Goal: Task Accomplishment & Management: Complete application form

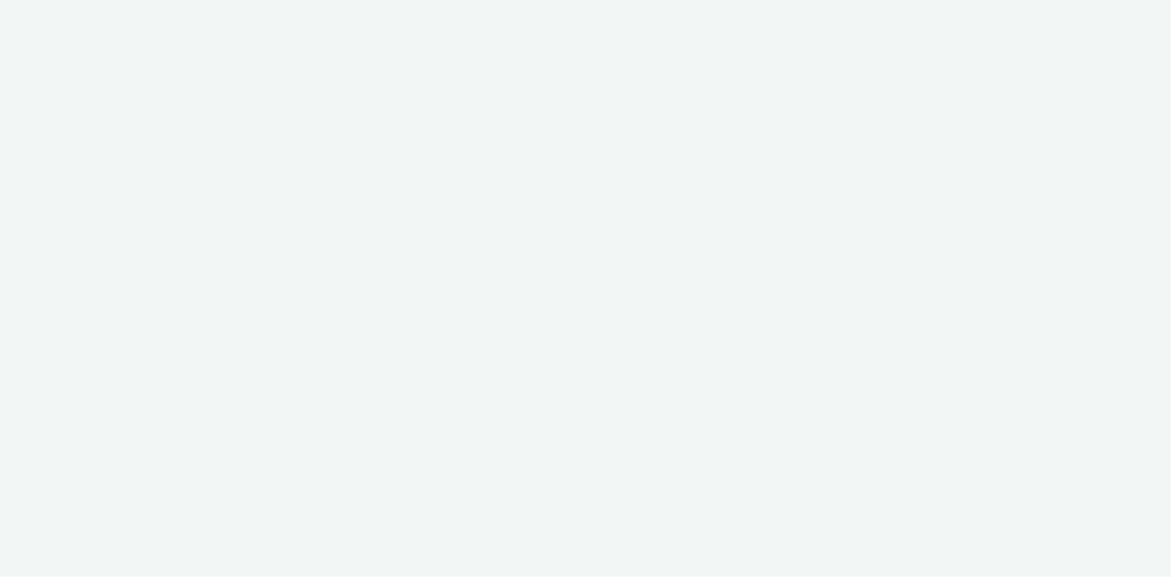
select select "08a58170-7f08-4922-abc8-b2d1eb407230"
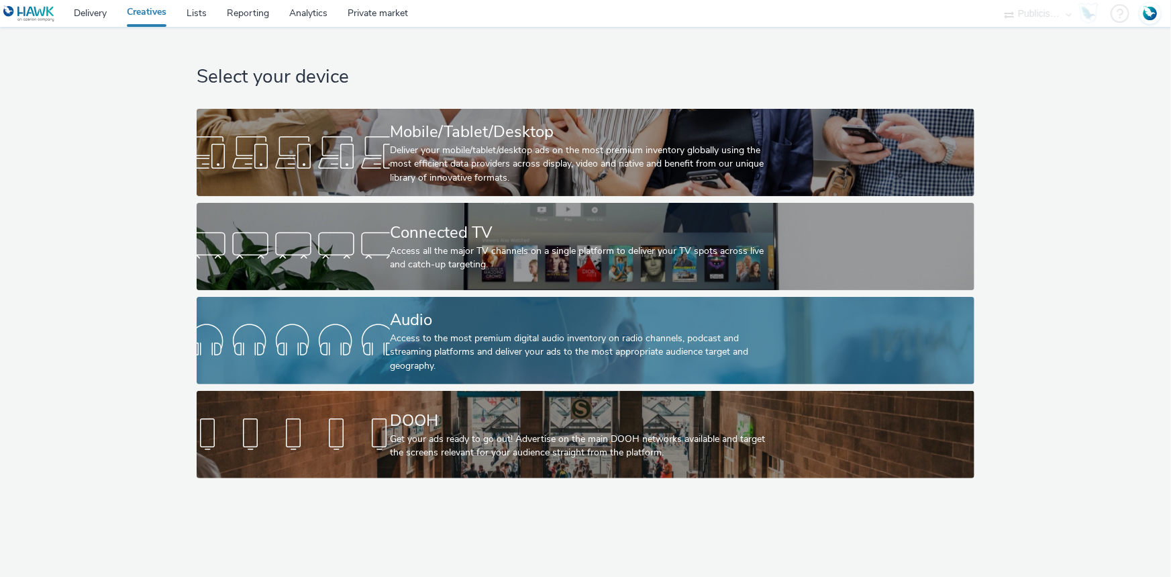
click at [522, 328] on div "Audio" at bounding box center [583, 319] width 386 height 23
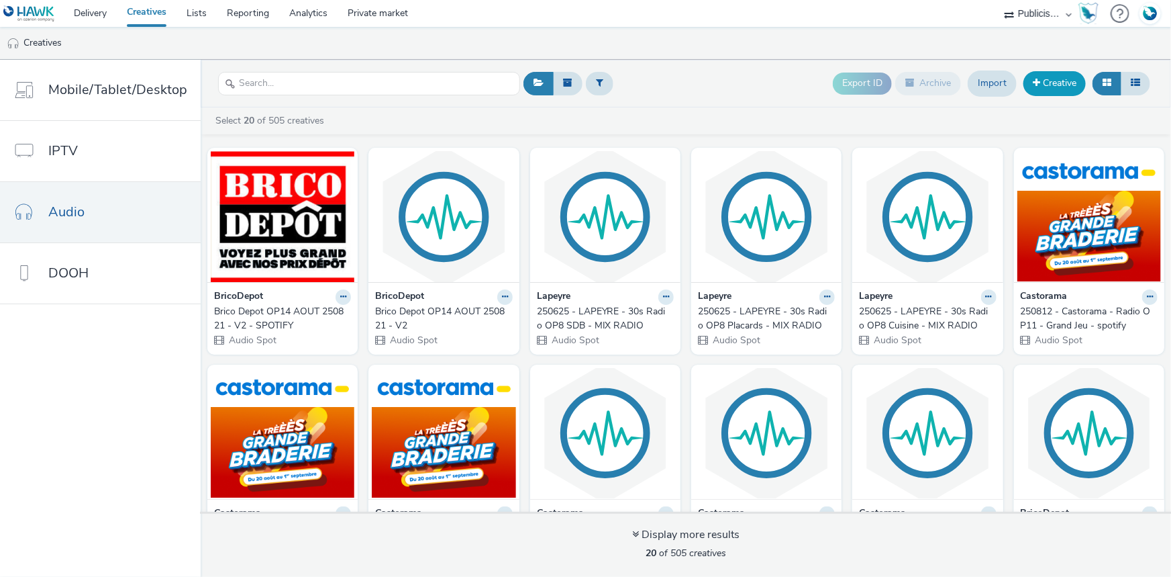
click at [1050, 81] on link "Creative" at bounding box center [1055, 83] width 62 height 24
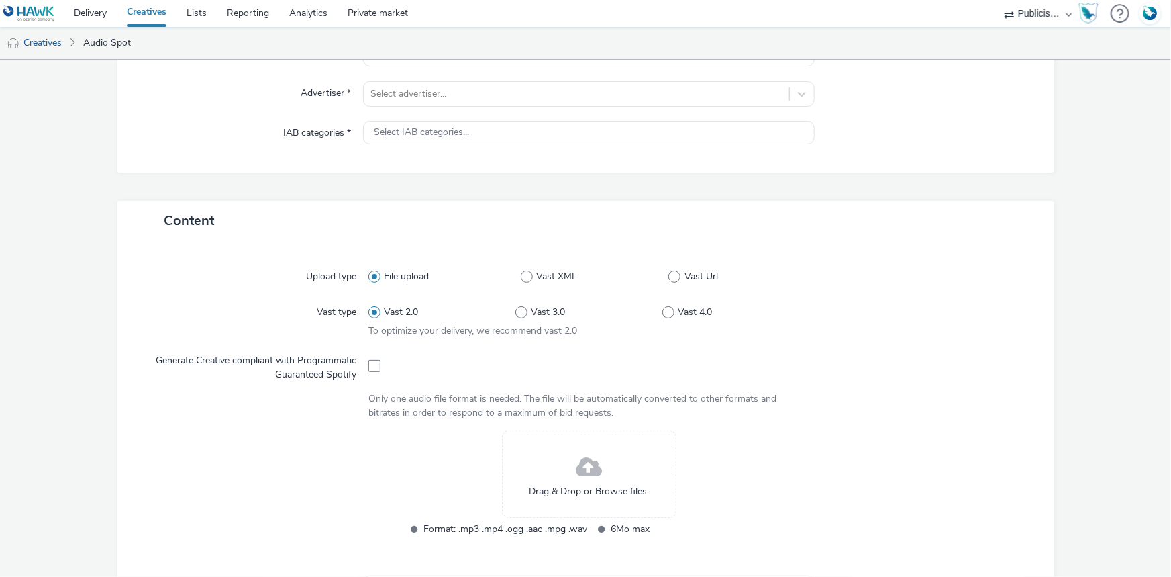
scroll to position [366, 0]
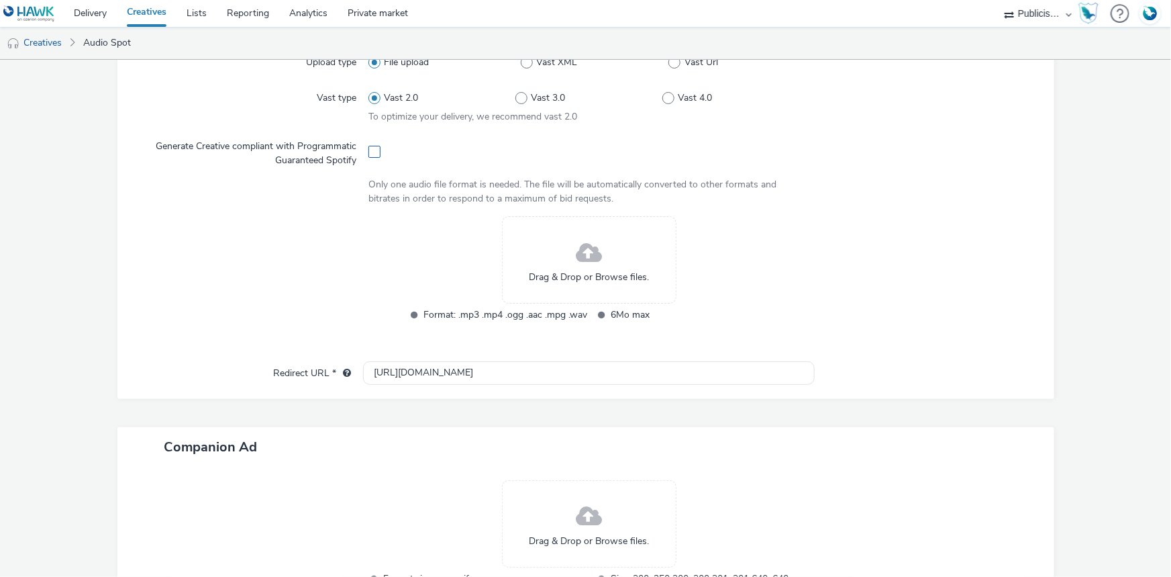
click at [369, 144] on label at bounding box center [375, 150] width 12 height 13
checkbox input "true"
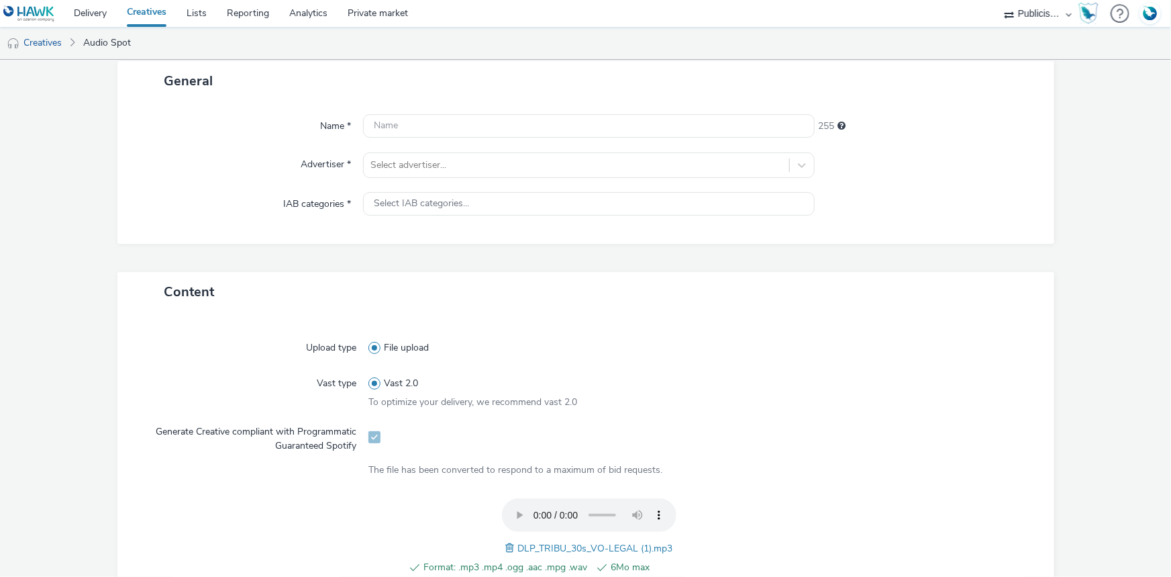
scroll to position [17, 0]
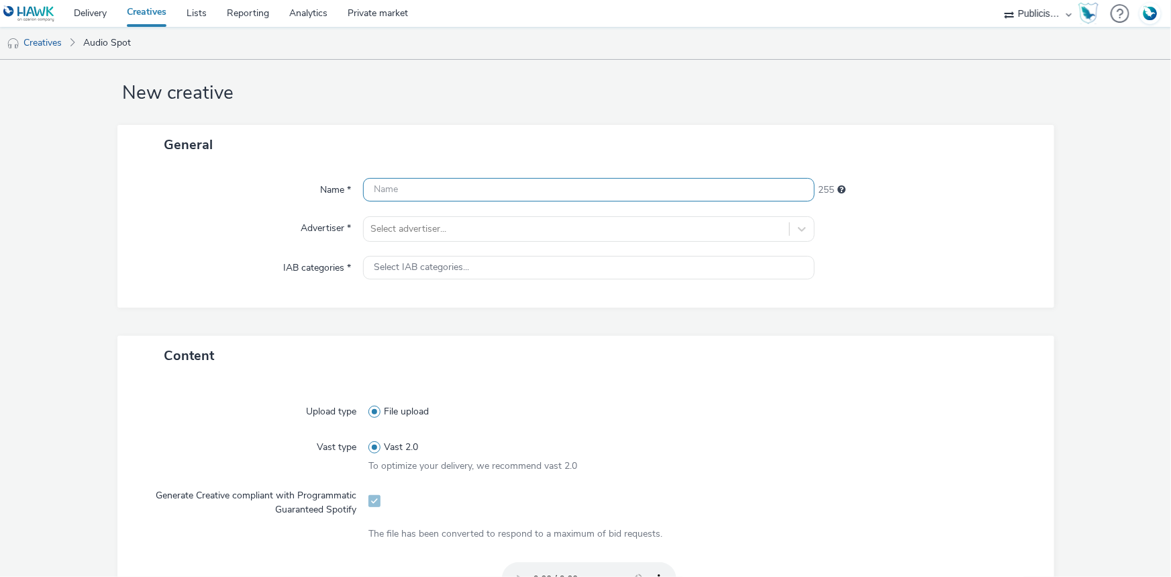
click at [486, 193] on input "text" at bounding box center [589, 189] width 452 height 23
paste input "_SPOTIFY"
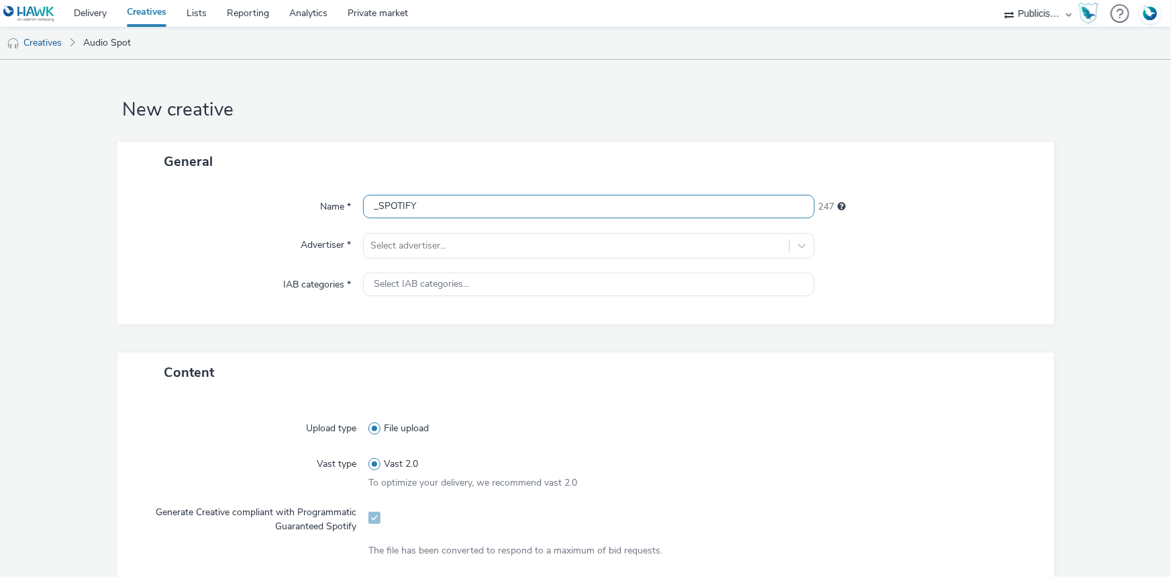
scroll to position [183, 0]
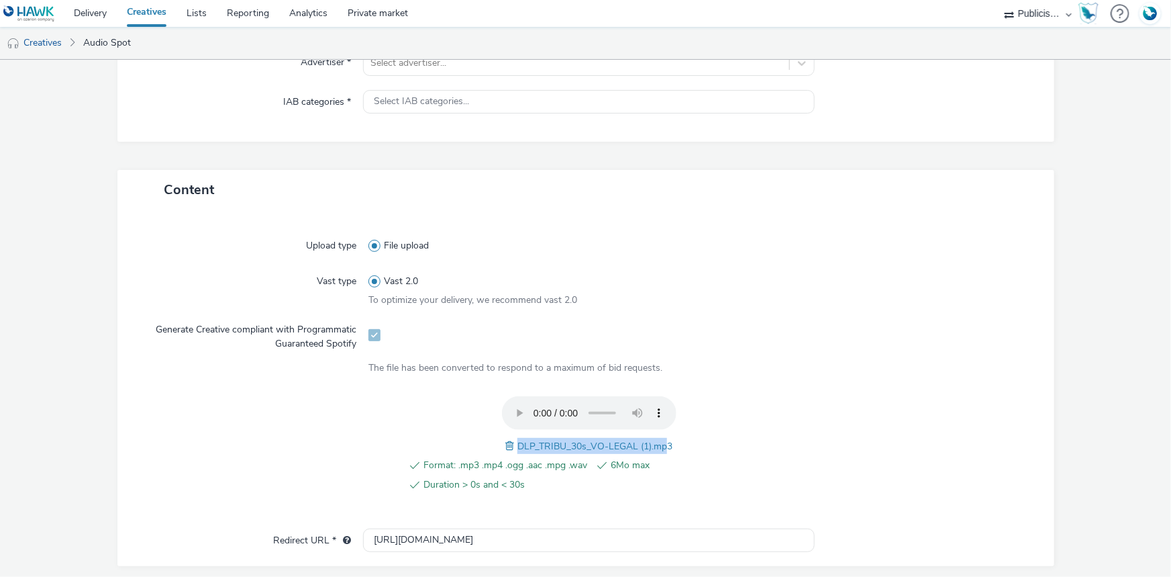
drag, startPoint x: 512, startPoint y: 442, endPoint x: 665, endPoint y: 436, distance: 152.5
click at [665, 438] on div "DLP_TRIBU_30s_VO-LEGAL (1).mp3" at bounding box center [588, 446] width 167 height 16
click at [670, 437] on div "Format: .mp3 .mp4 .ogg .aac .mpg .wav 6Mo max Duration > 0s and < 30s DLP_TRIBU…" at bounding box center [589, 451] width 441 height 111
drag, startPoint x: 670, startPoint y: 443, endPoint x: 514, endPoint y: 434, distance: 156.0
click at [514, 434] on div "Format: .mp3 .mp4 .ogg .aac .mpg .wav 6Mo max Duration > 0s and < 30s DLP_TRIBU…" at bounding box center [589, 451] width 441 height 111
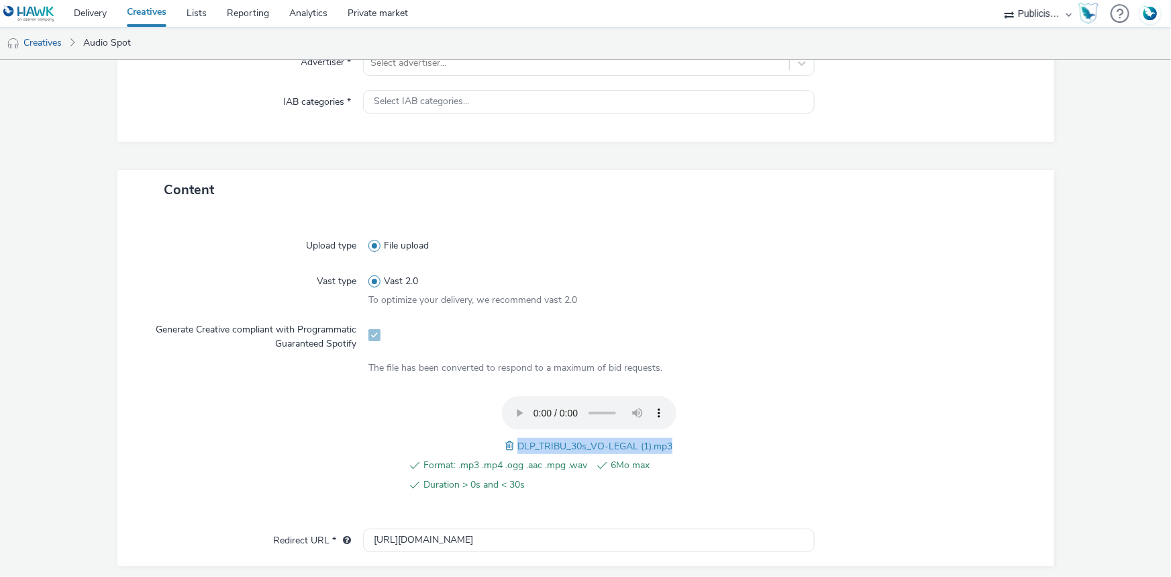
copy span "DLP_TRIBU_30s_VO-LEGAL (1).mp3"
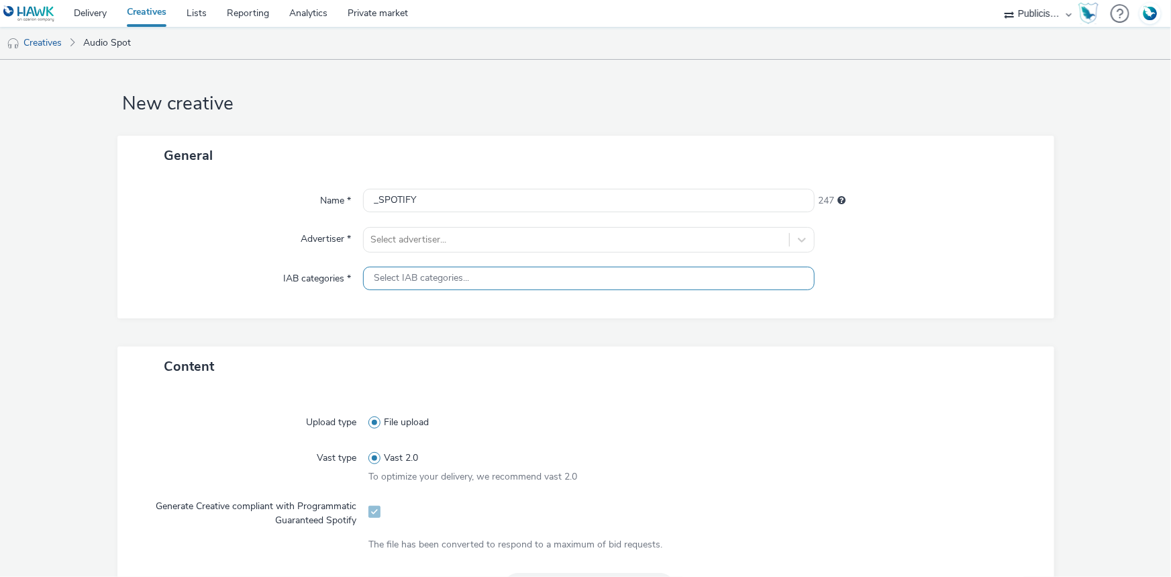
scroll to position [0, 0]
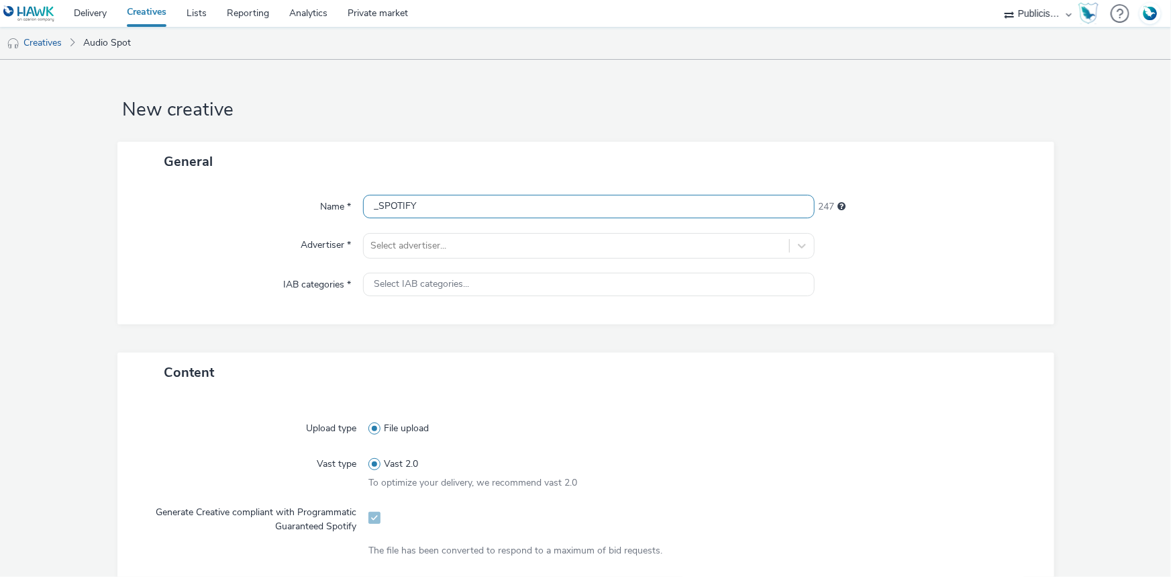
click at [368, 212] on input "_SPOTIFY" at bounding box center [589, 206] width 452 height 23
paste input "DLP_TRIBU_30s_VO-LEGAL (1).mp3"
click at [506, 206] on input "DLP_TRIBU_30s_VO-LEGAL (1).mp3_SPOTIFY" at bounding box center [589, 206] width 452 height 23
type input "DLP_TRIBU_30s_VO-LEGAL .mp3_SPOTIFY"
click at [397, 239] on div at bounding box center [577, 246] width 412 height 16
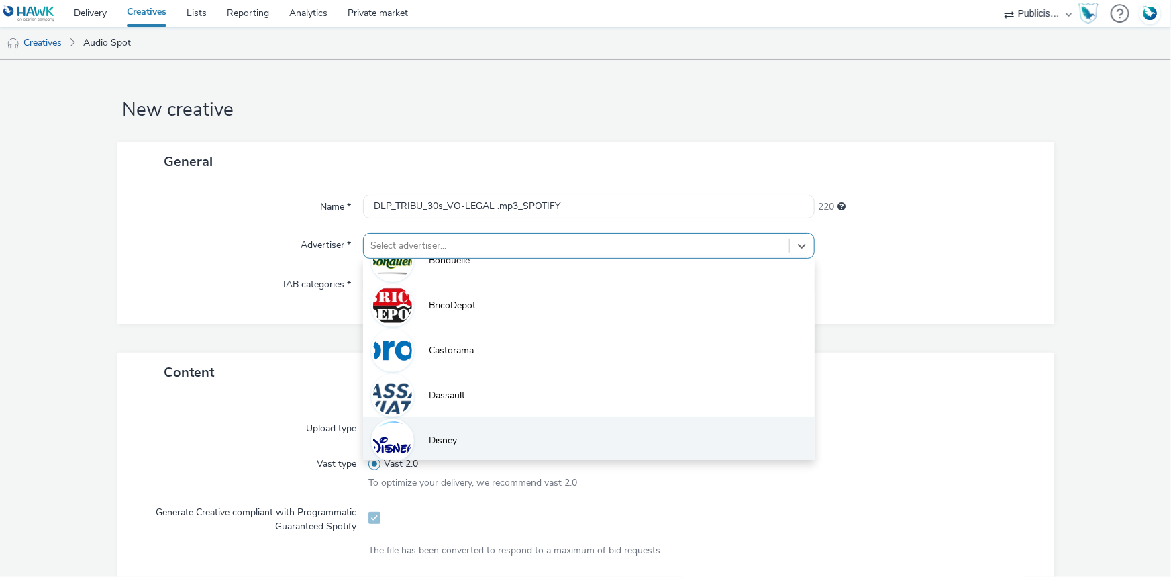
scroll to position [122, 0]
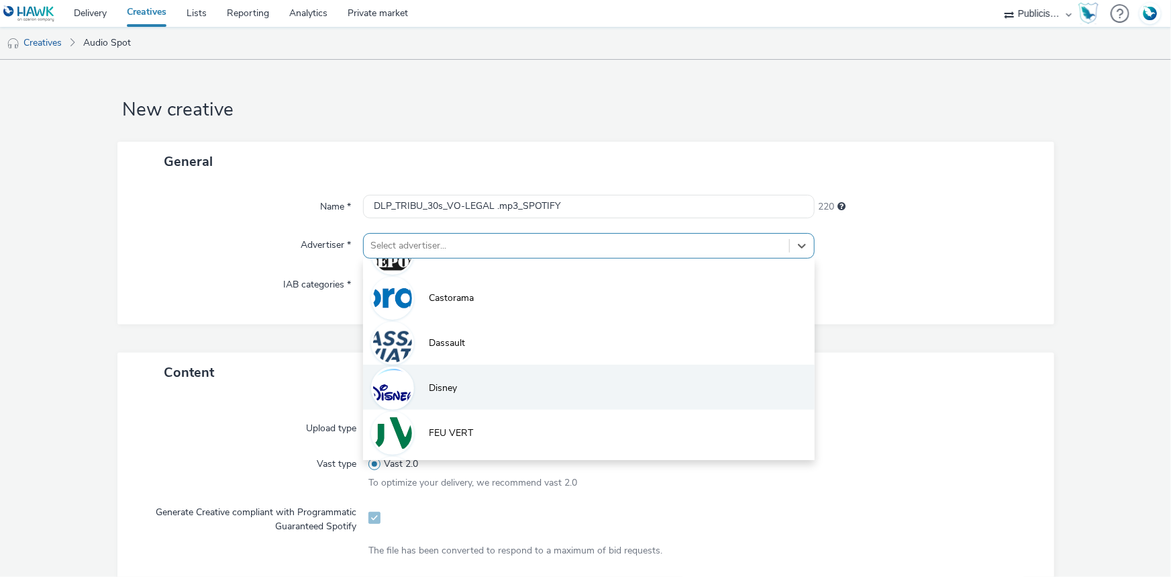
click at [443, 381] on span "Disney" at bounding box center [443, 387] width 28 height 13
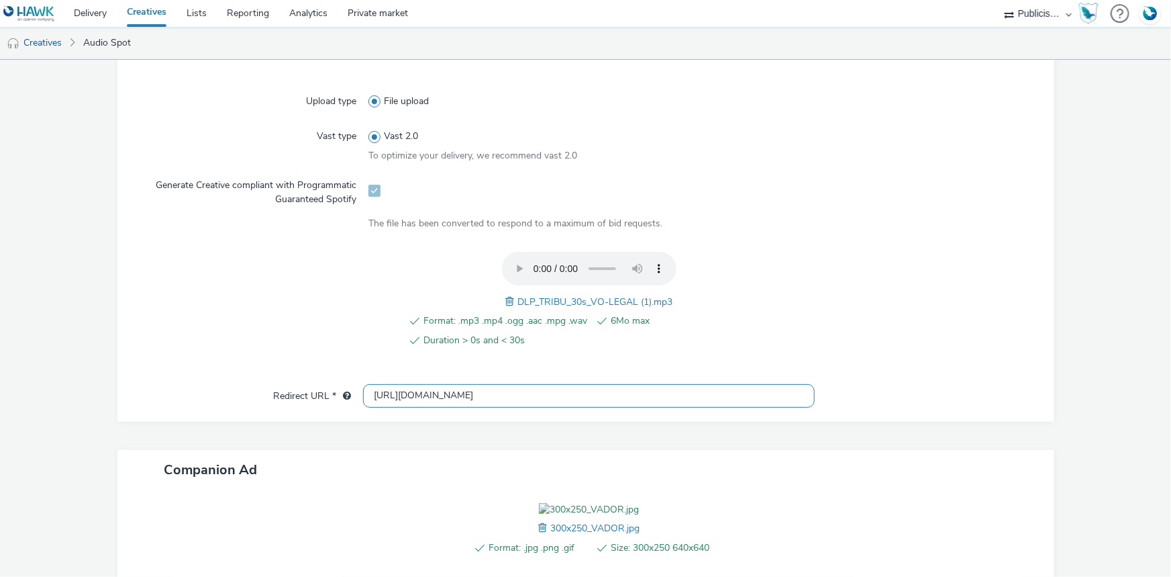
scroll to position [358, 0]
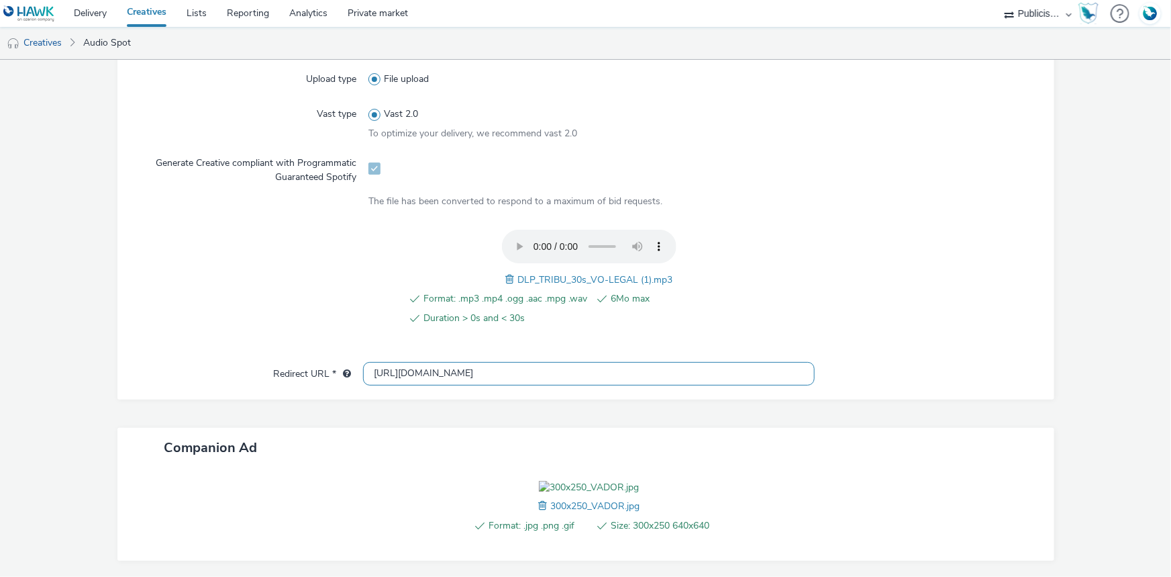
click at [402, 379] on input "[URL][DOMAIN_NAME]" at bounding box center [589, 373] width 452 height 23
paste input "s://tickets.disneylandparis.com/fr-fr/tickets"
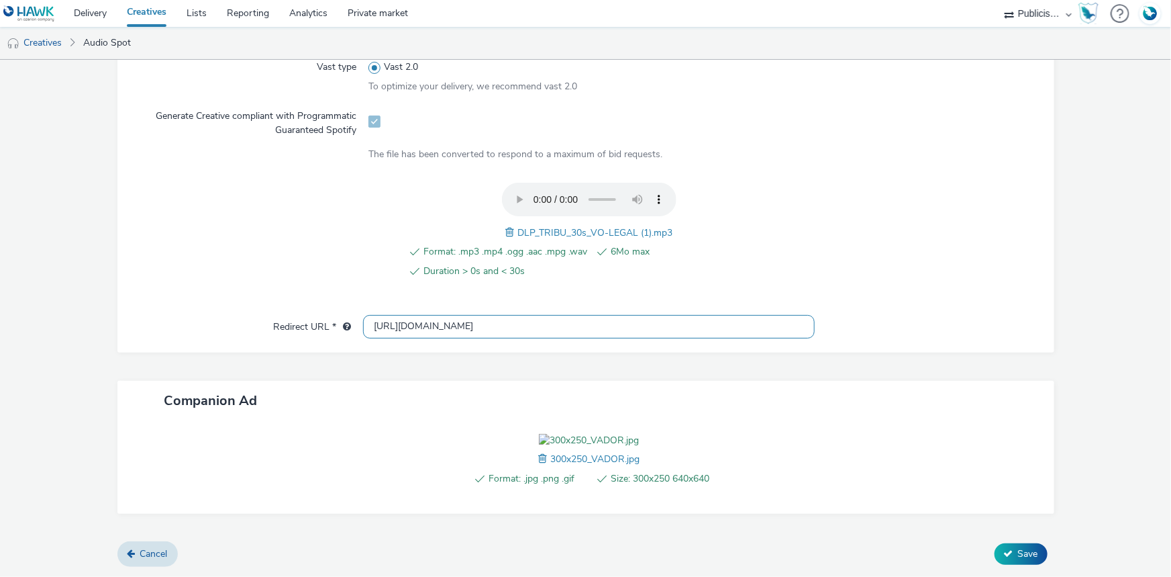
scroll to position [480, 0]
type input "[URL][DOMAIN_NAME]"
click at [1021, 552] on span "Save" at bounding box center [1028, 553] width 20 height 13
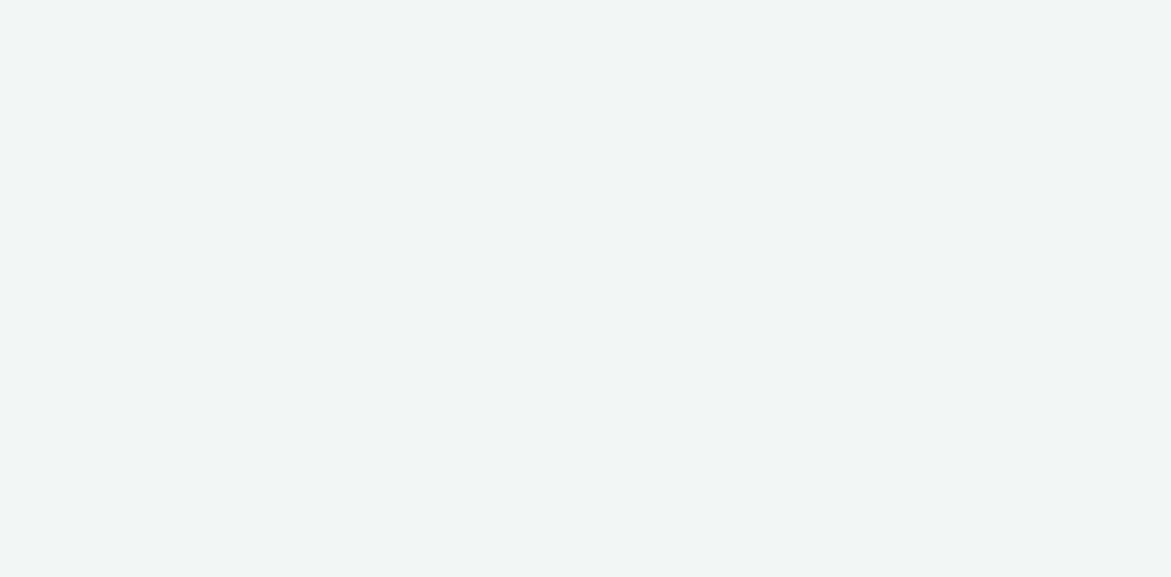
select select "08a58170-7f08-4922-abc8-b2d1eb407230"
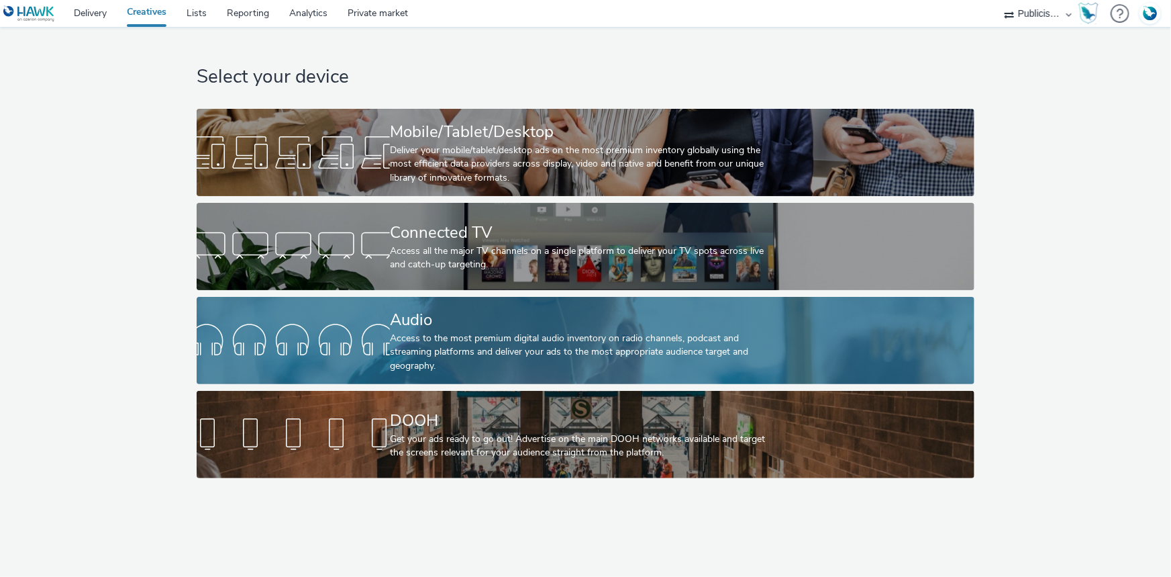
click at [476, 323] on div "Audio" at bounding box center [583, 319] width 386 height 23
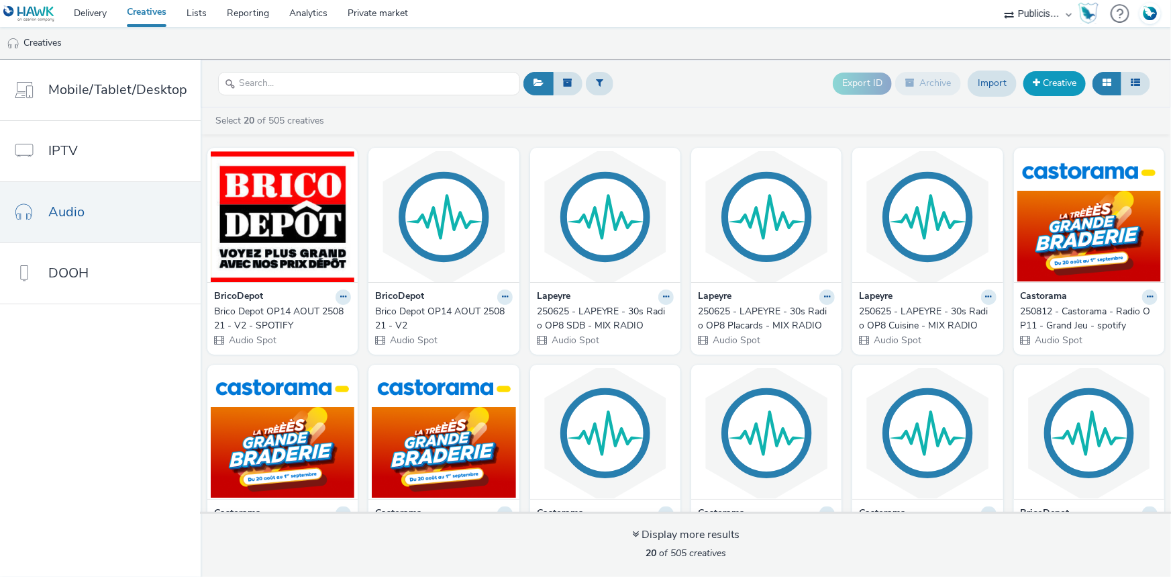
click at [1040, 84] on span at bounding box center [1036, 82] width 7 height 9
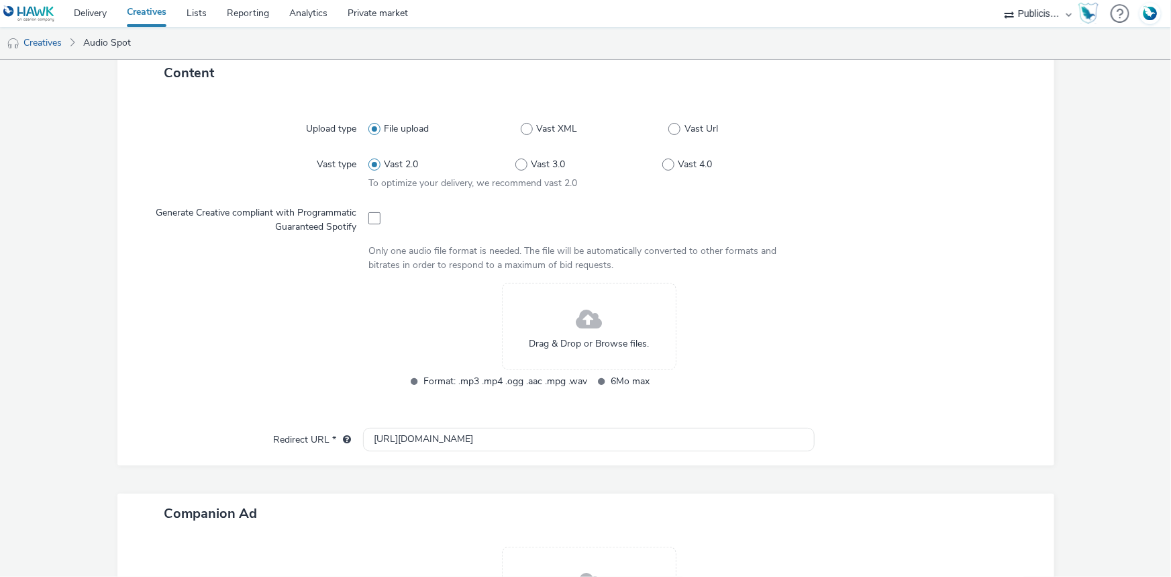
scroll to position [305, 0]
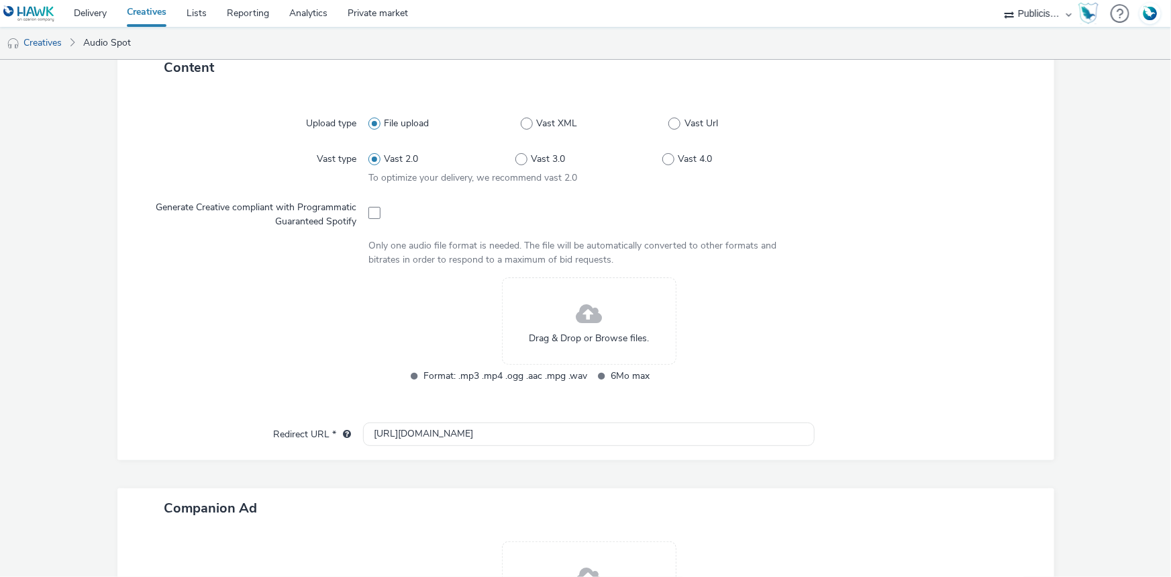
click at [377, 202] on div at bounding box center [589, 211] width 441 height 33
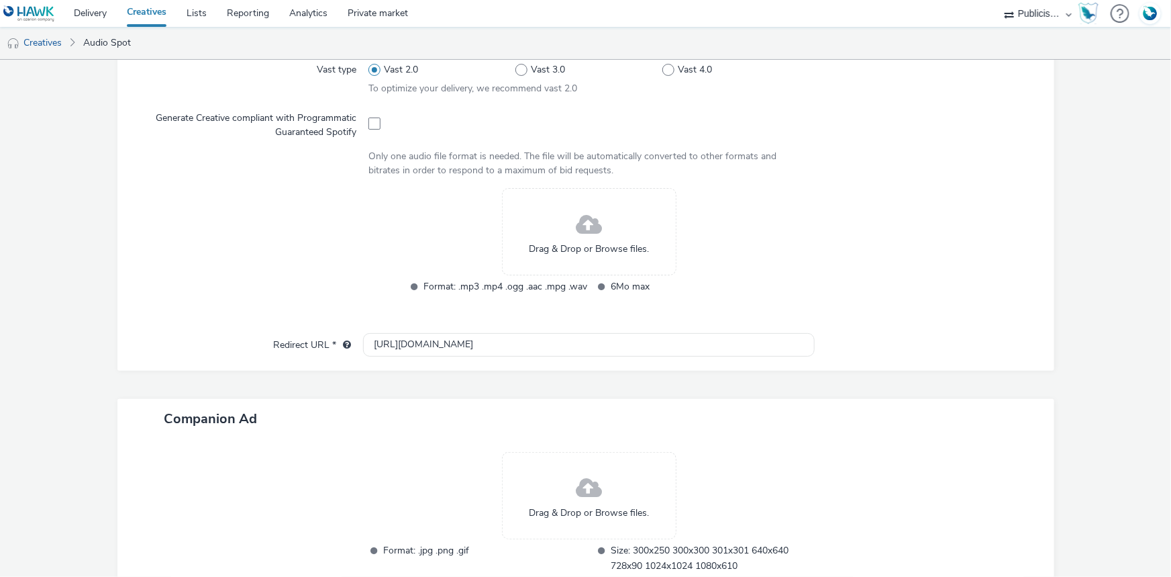
scroll to position [300, 0]
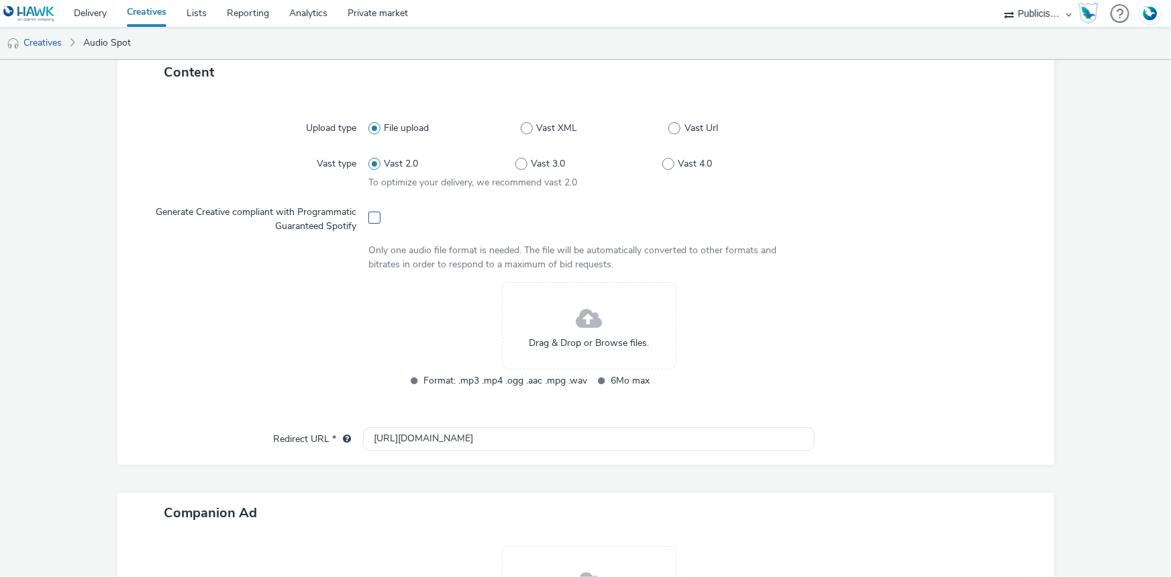
click at [369, 217] on span at bounding box center [375, 217] width 12 height 12
checkbox input "true"
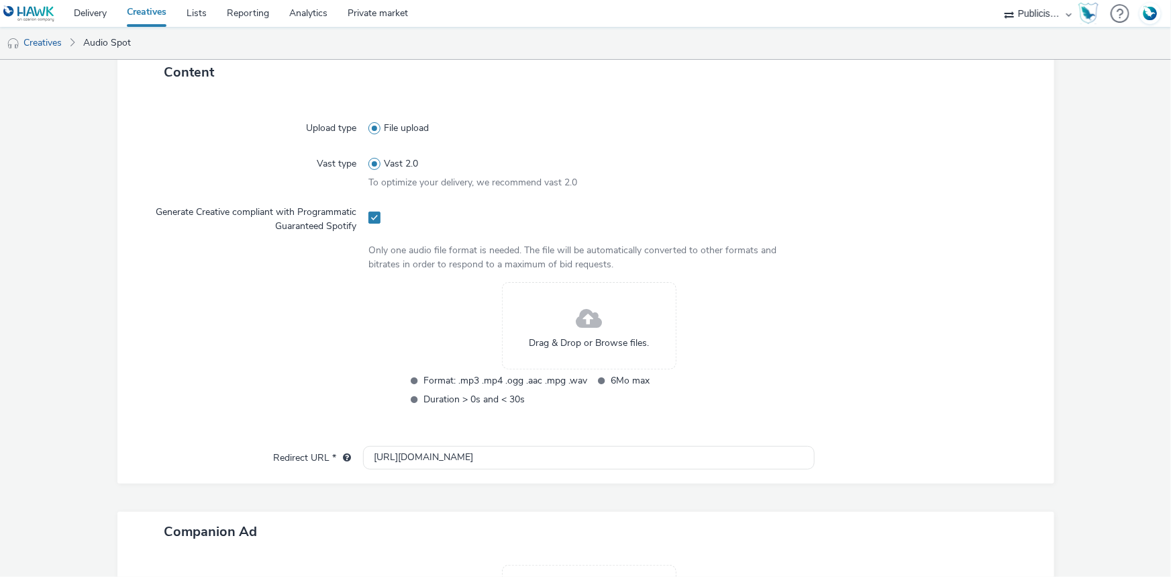
scroll to position [0, 0]
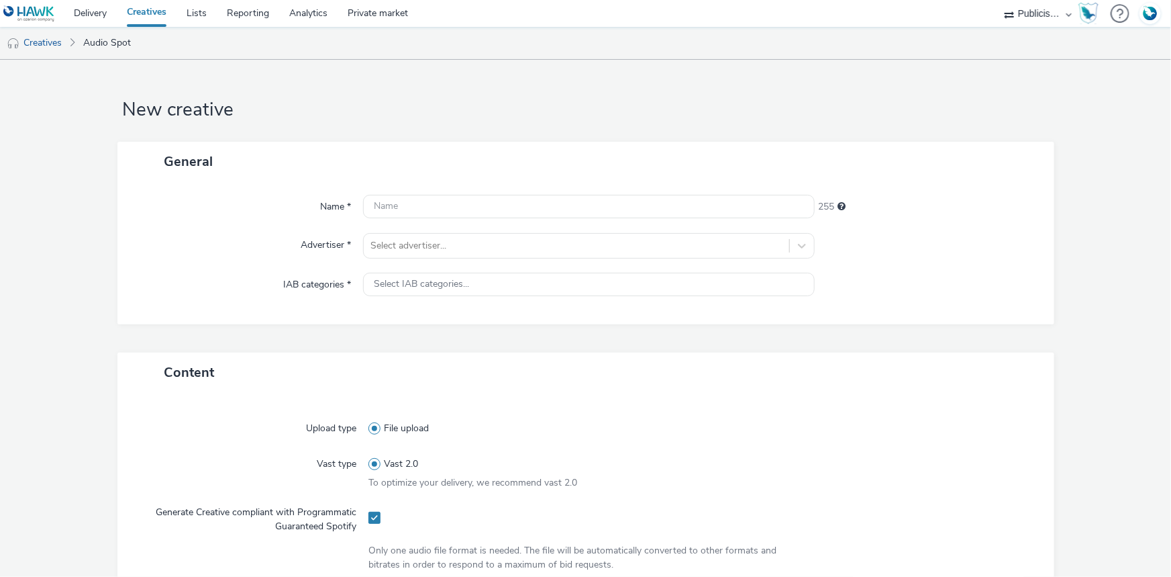
click at [423, 187] on div "Name * 255 Advertiser * Select advertiser... IAB categories * Select IAB catego…" at bounding box center [585, 252] width 937 height 143
click at [385, 193] on div "Name * 255 Advertiser * Select advertiser... IAB categories * Select IAB catego…" at bounding box center [585, 252] width 937 height 143
click at [421, 189] on div "Name * 255 Advertiser * Select advertiser... IAB categories * Select IAB catego…" at bounding box center [585, 252] width 937 height 143
click at [405, 200] on input "text" at bounding box center [589, 206] width 452 height 23
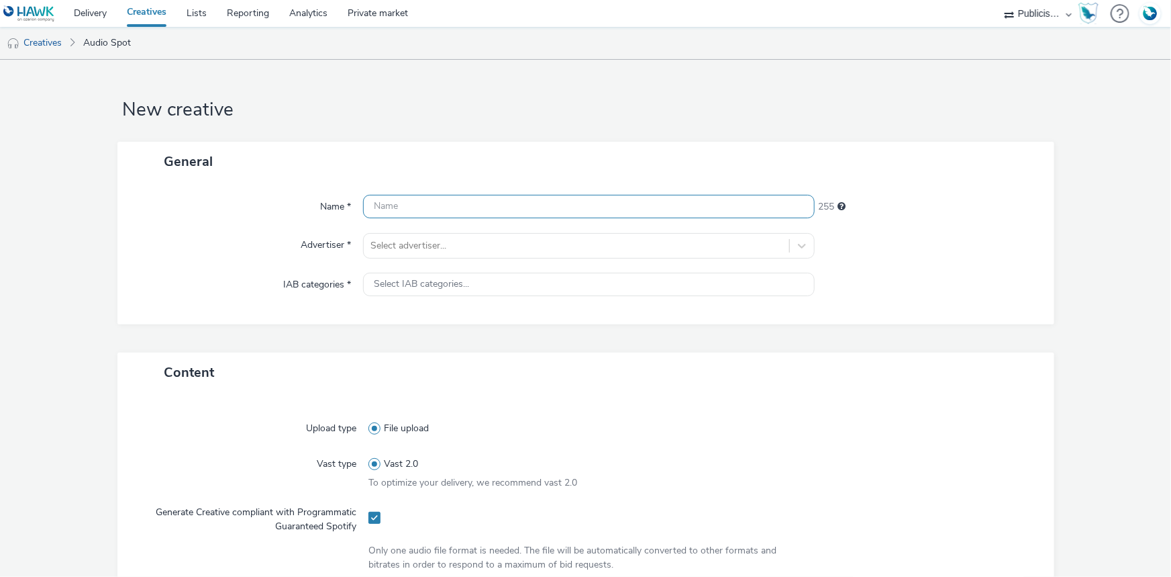
paste input "_SPOTIFY"
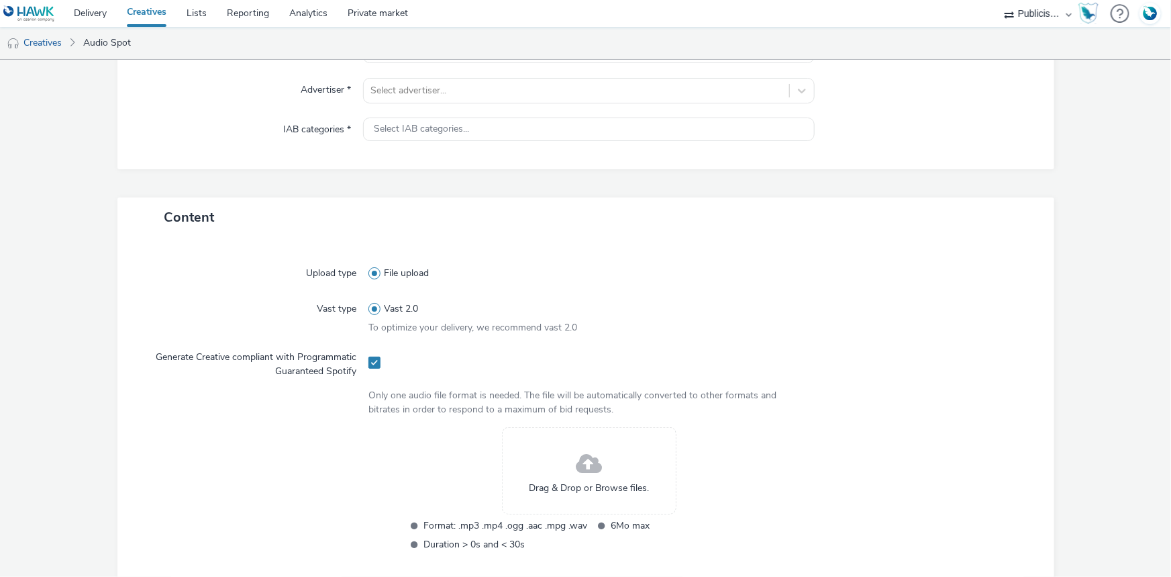
scroll to position [305, 0]
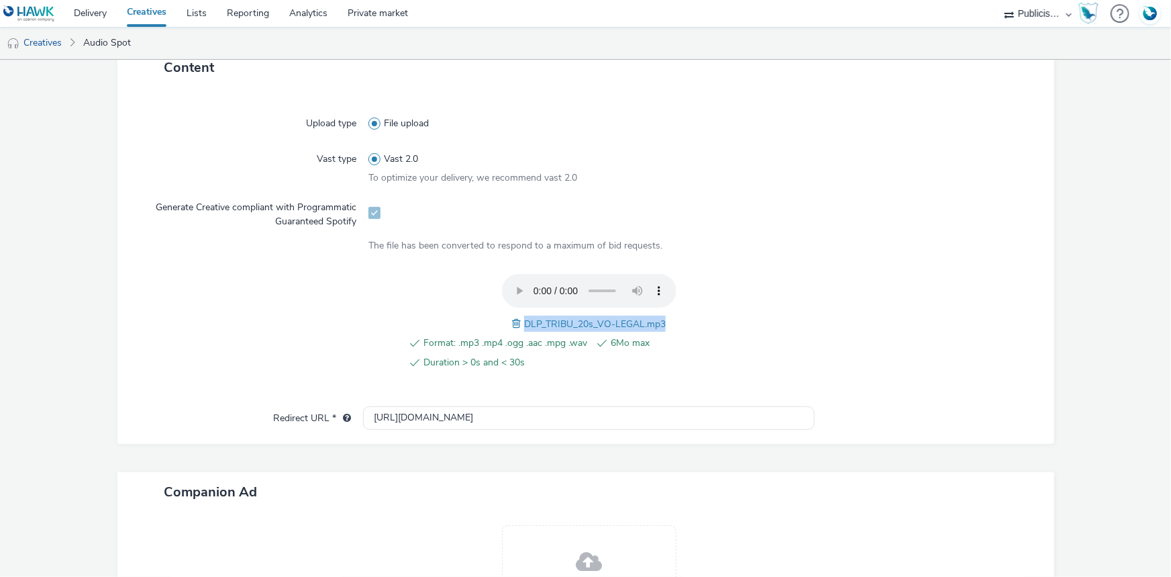
drag, startPoint x: 518, startPoint y: 322, endPoint x: 662, endPoint y: 322, distance: 143.7
click at [662, 322] on div "Format: .mp3 .mp4 .ogg .aac .mpg .wav 6Mo max Duration > 0s and < 30s DLP_TRIBU…" at bounding box center [589, 329] width 441 height 111
copy span "DLP_TRIBU_20s_VO-LEGAL.mp3"
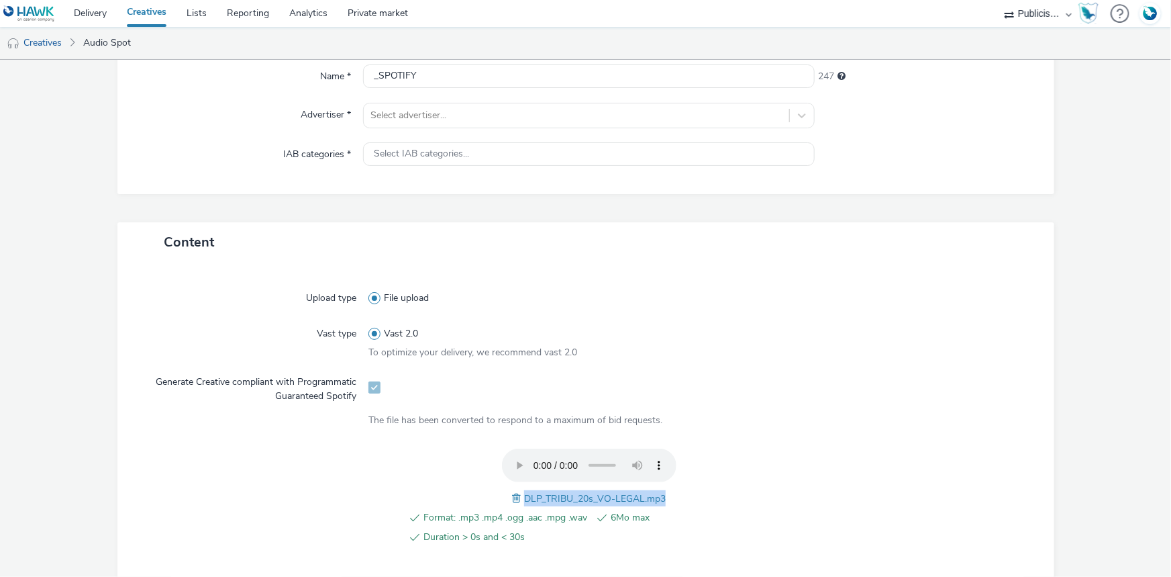
scroll to position [0, 0]
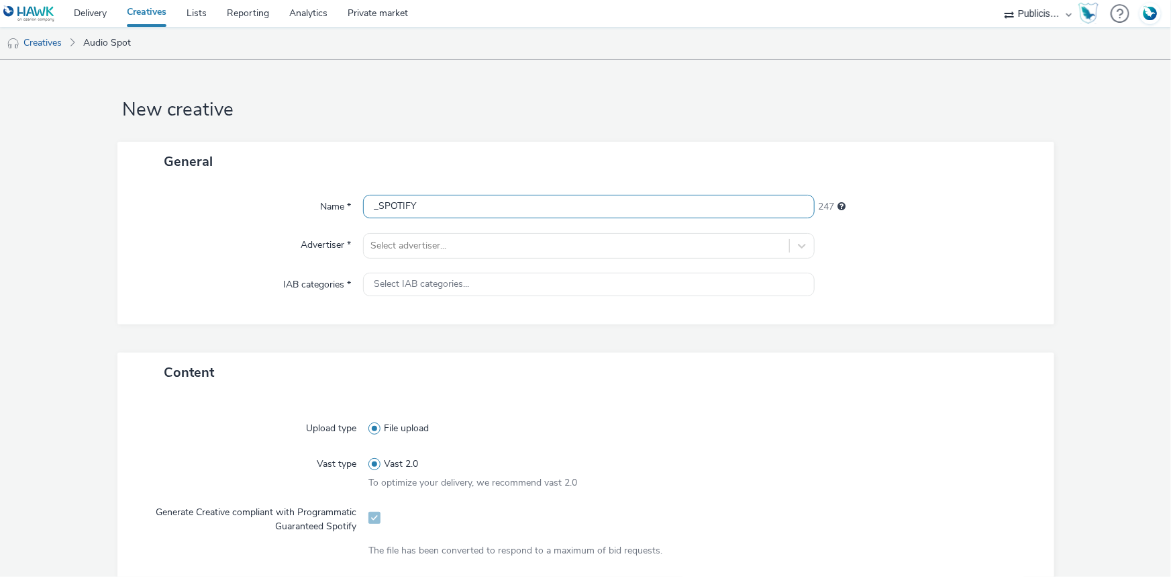
click at [368, 207] on input "_SPOTIFY" at bounding box center [589, 206] width 452 height 23
paste input "DLP_TRIBU_20s_VO-LEGAL.mp3"
type input "DLP_TRIBU_20s_VO-LEGAL.mp3_SPOTIFY"
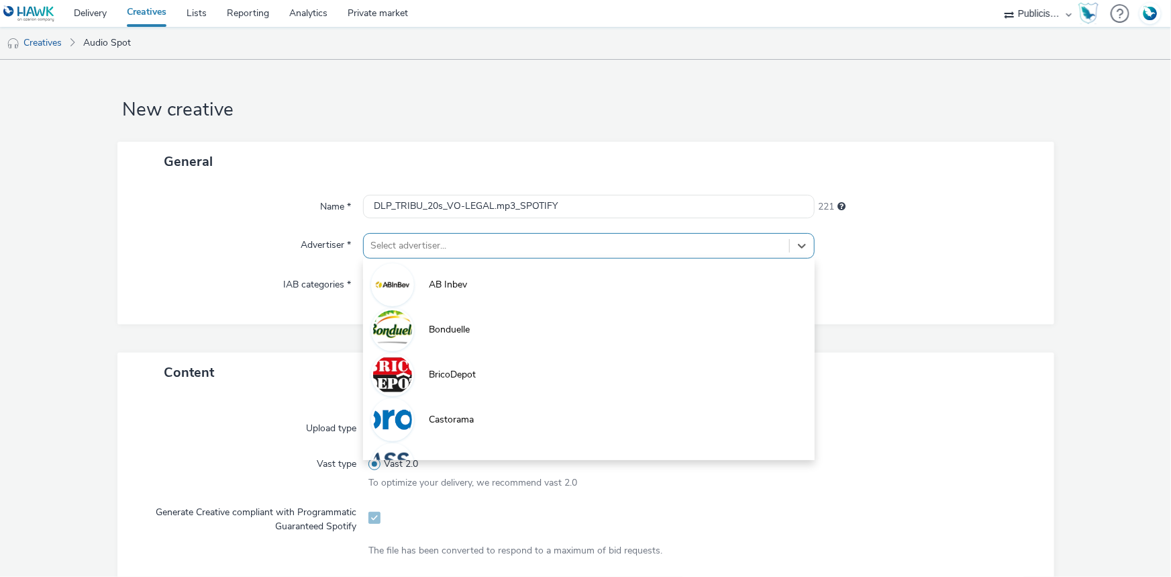
click at [425, 250] on div at bounding box center [577, 246] width 412 height 16
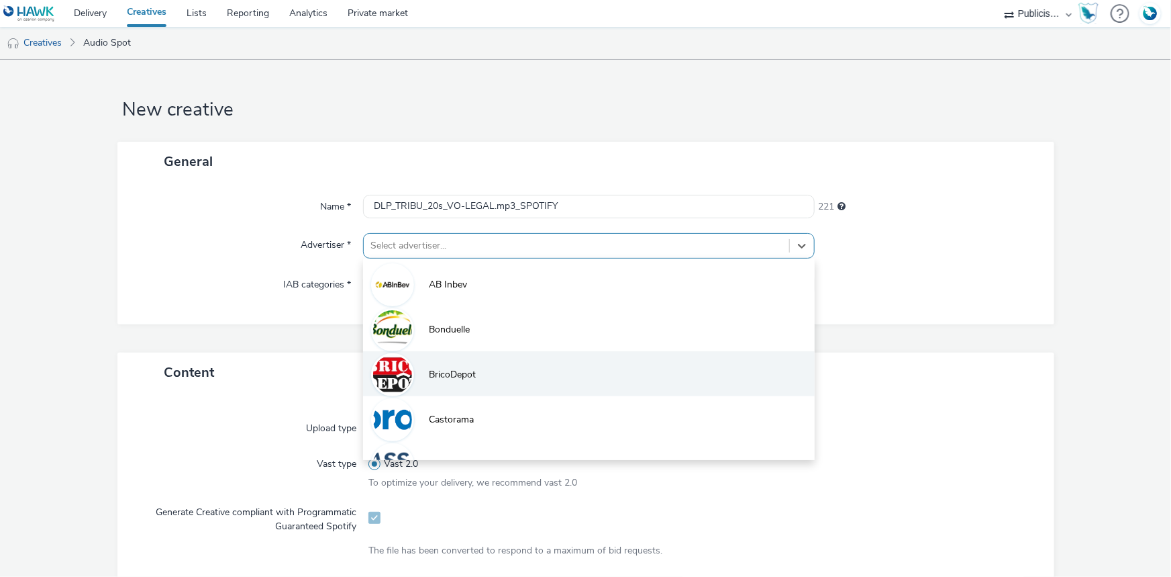
scroll to position [60, 0]
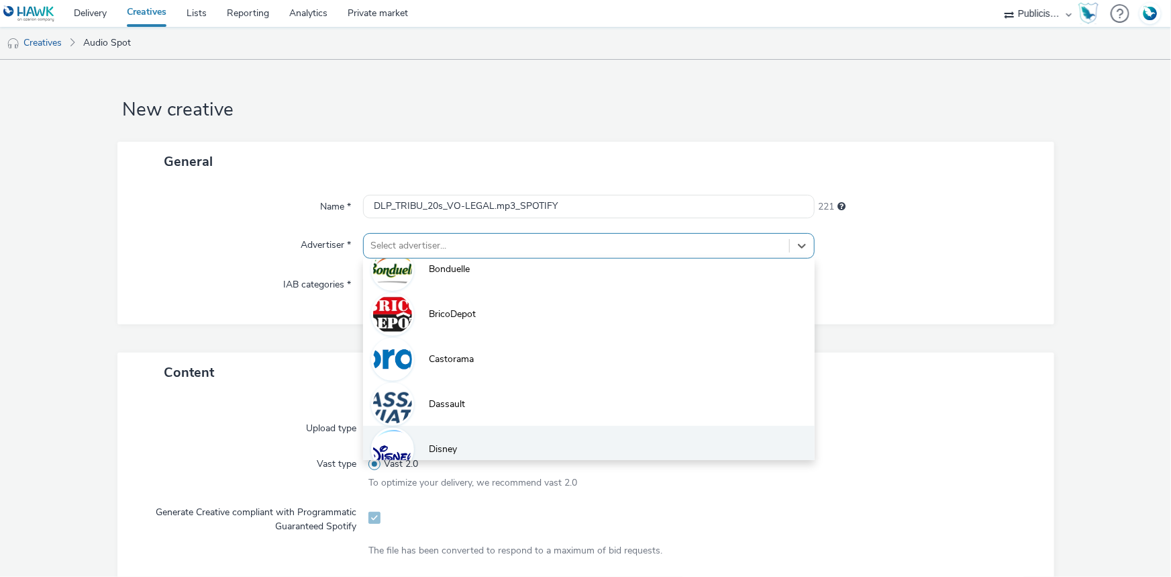
click at [430, 446] on span "Disney" at bounding box center [443, 448] width 28 height 13
type input "http://disney.fr"
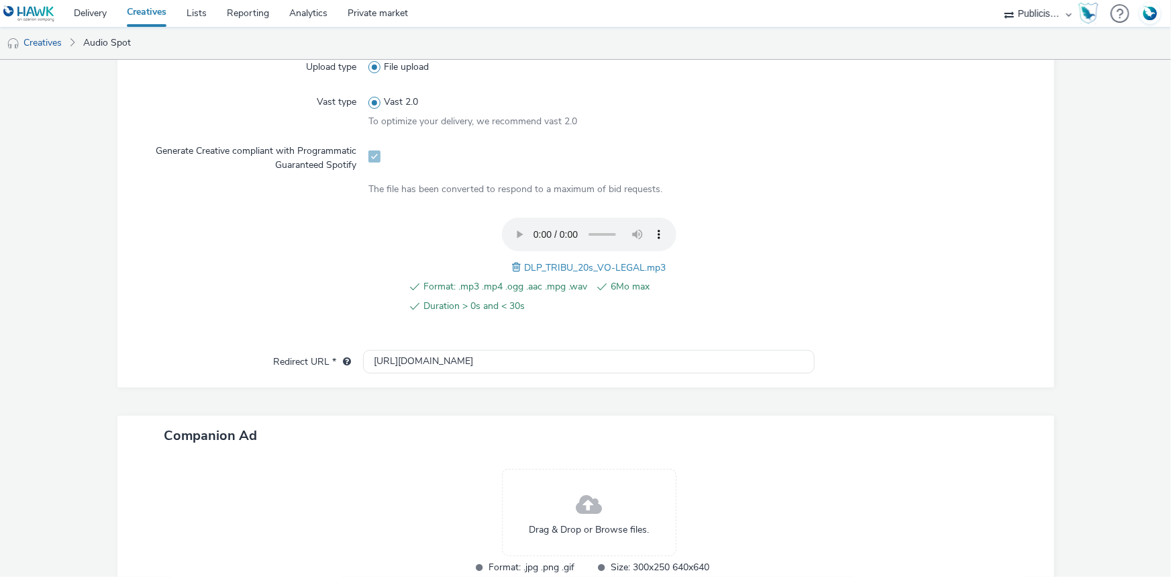
scroll to position [460, 0]
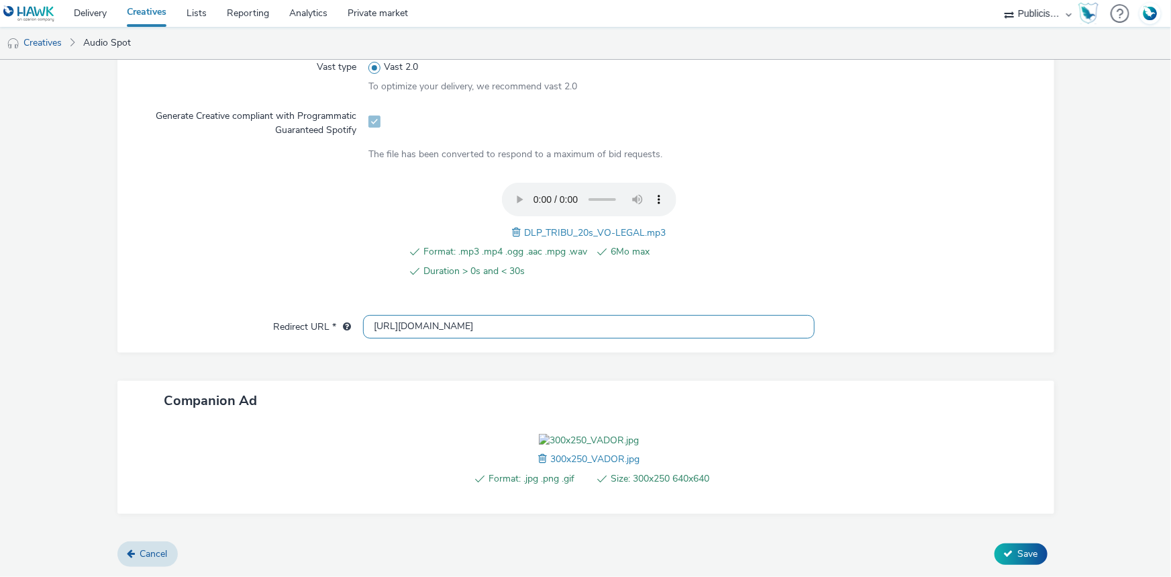
click at [400, 315] on input "http://disney.fr" at bounding box center [589, 326] width 452 height 23
paste input "https://tickets.disneylandparis.com/fr-fr/tickets"
type input "https://tickets.disneylandparis.com/fr-fr/tickets"
click at [996, 565] on button "Save" at bounding box center [1021, 553] width 53 height 21
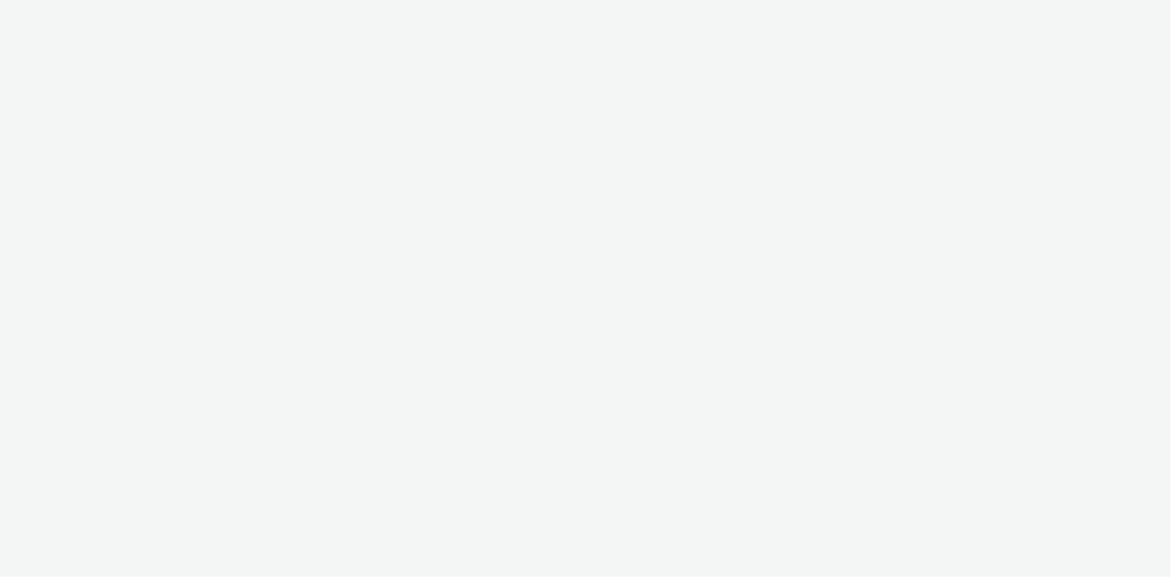
select select "08a58170-7f08-4922-abc8-b2d1eb407230"
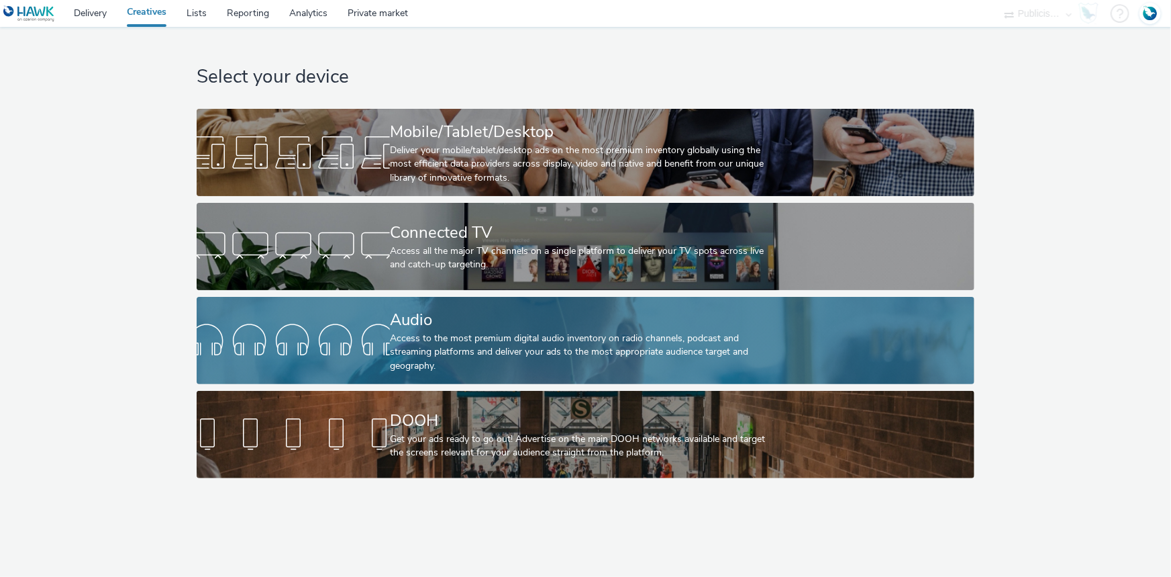
click at [546, 350] on div "Access to the most premium digital audio inventory on radio channels, podcast a…" at bounding box center [583, 352] width 386 height 41
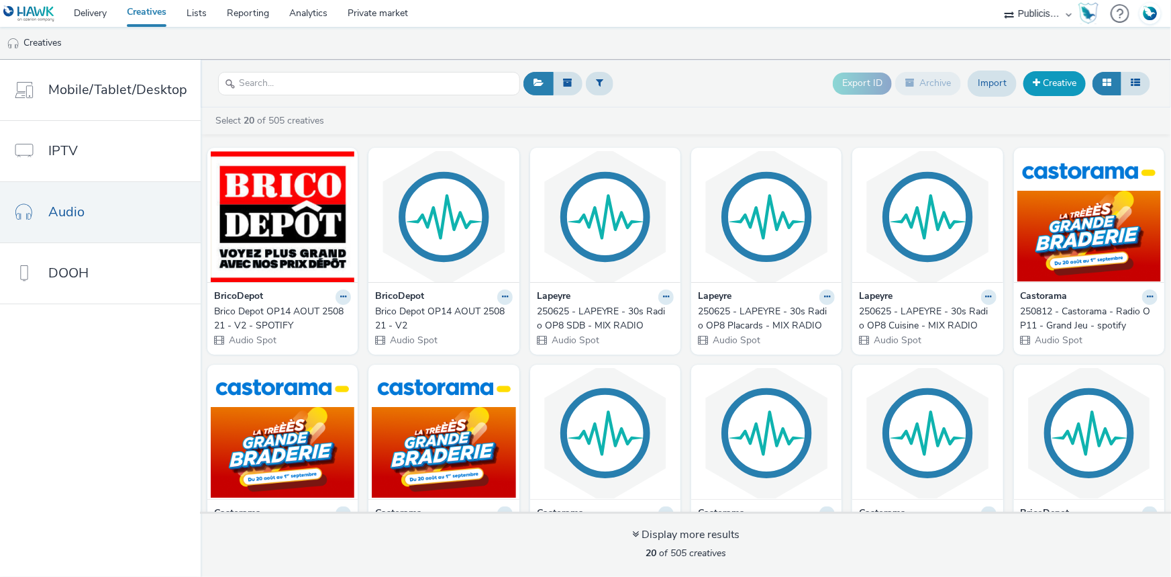
click at [1040, 80] on span at bounding box center [1036, 82] width 7 height 9
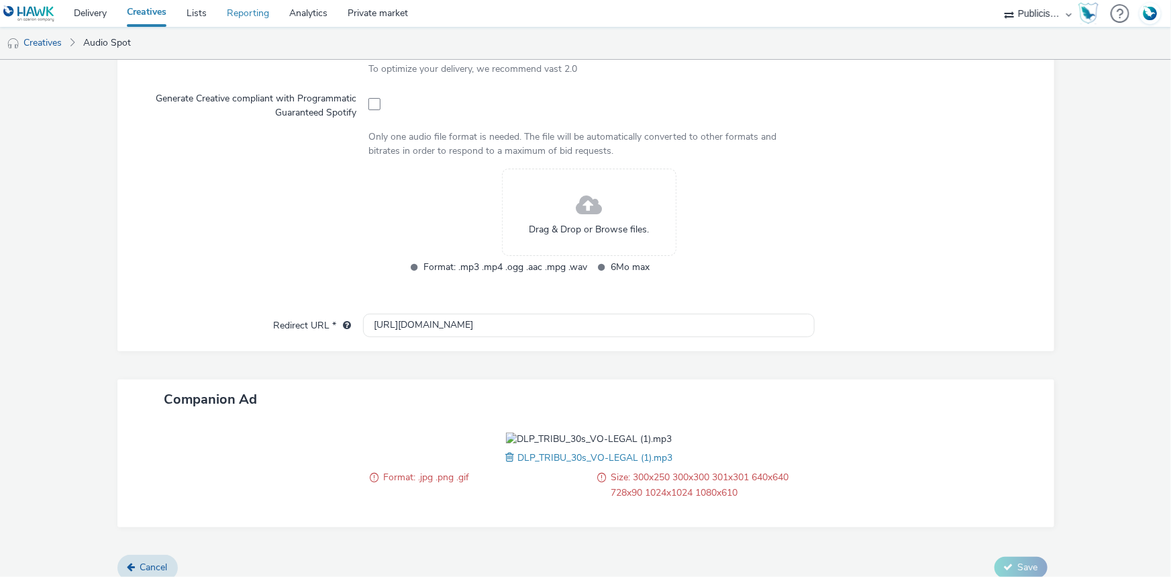
scroll to position [426, 0]
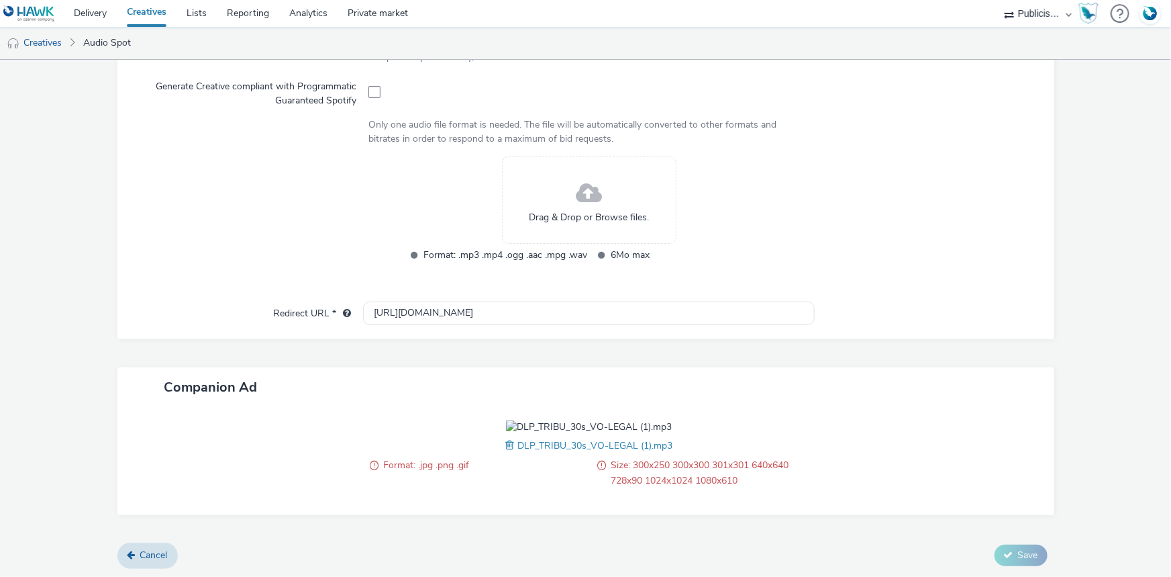
click at [506, 442] on span at bounding box center [511, 445] width 12 height 15
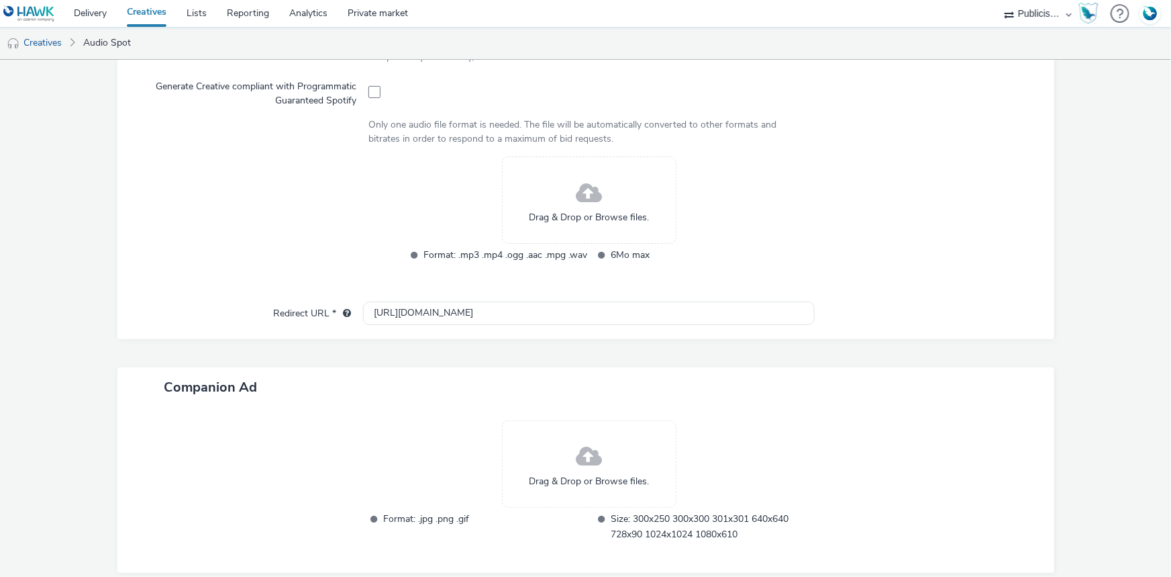
scroll to position [483, 0]
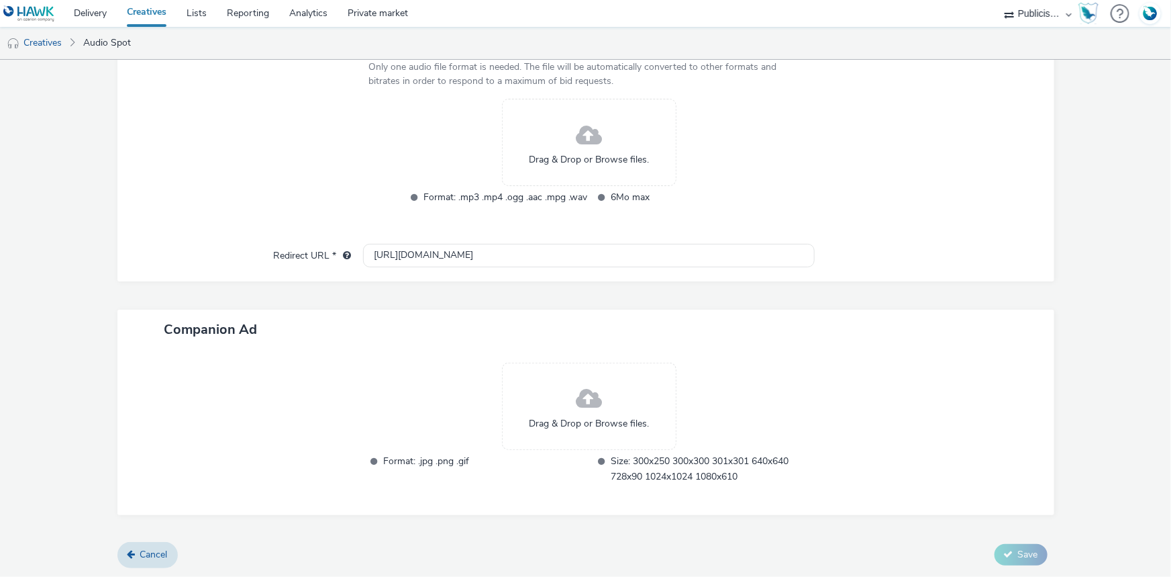
click at [587, 399] on span at bounding box center [589, 399] width 26 height 36
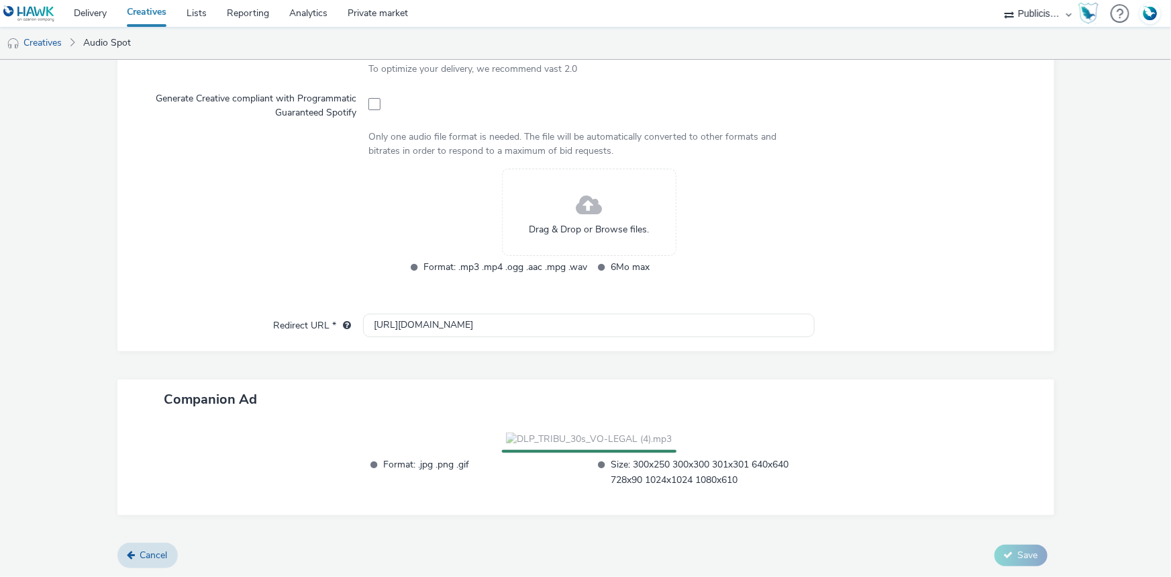
scroll to position [426, 0]
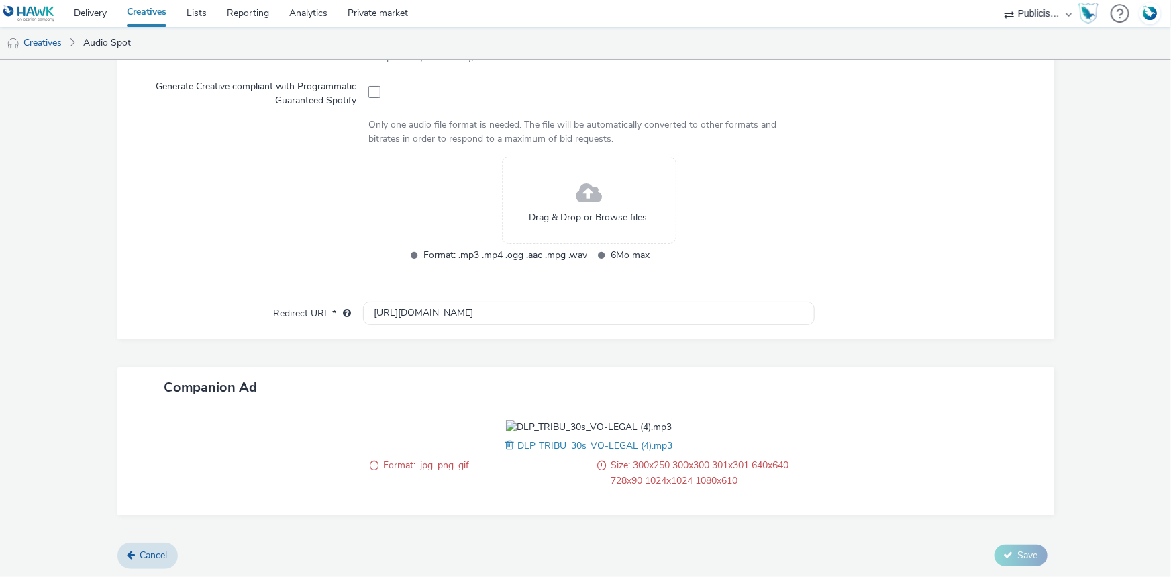
click at [509, 444] on span at bounding box center [511, 445] width 12 height 15
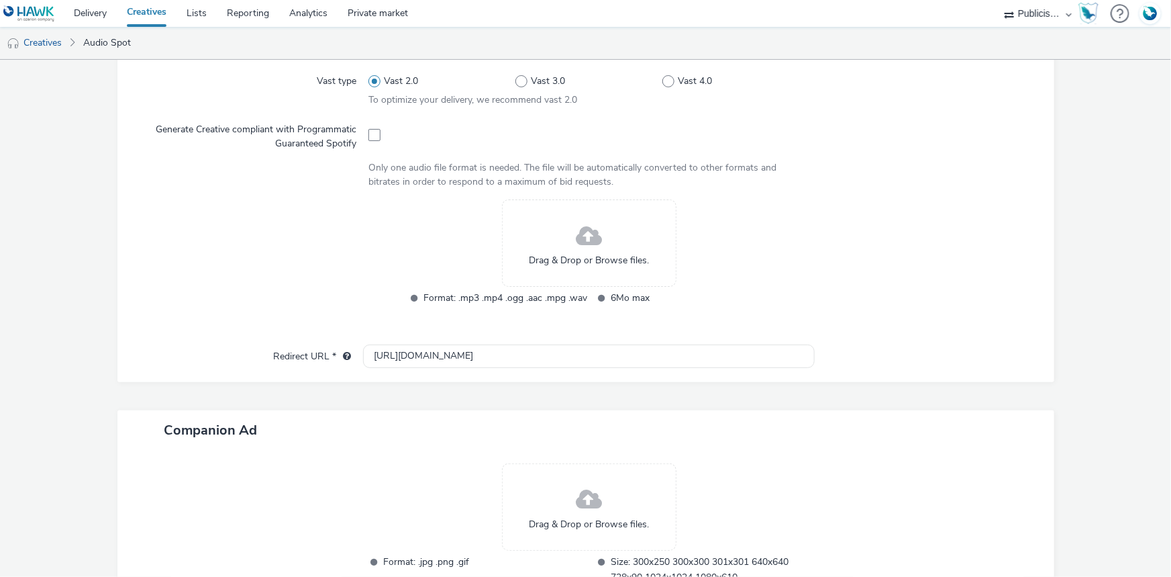
scroll to position [361, 0]
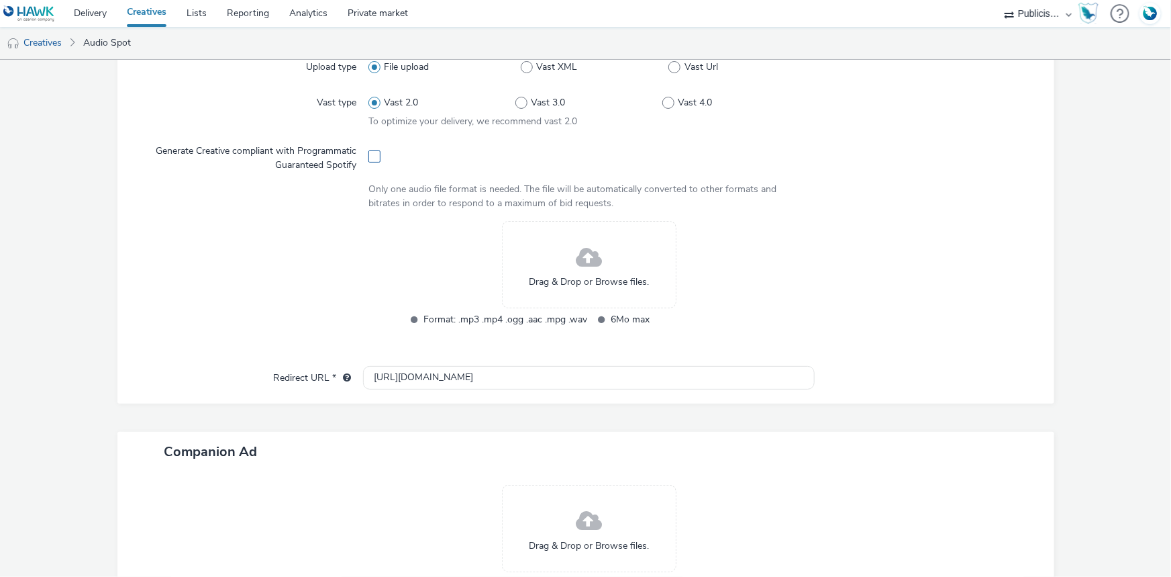
click at [369, 154] on span at bounding box center [375, 156] width 12 height 12
checkbox input "true"
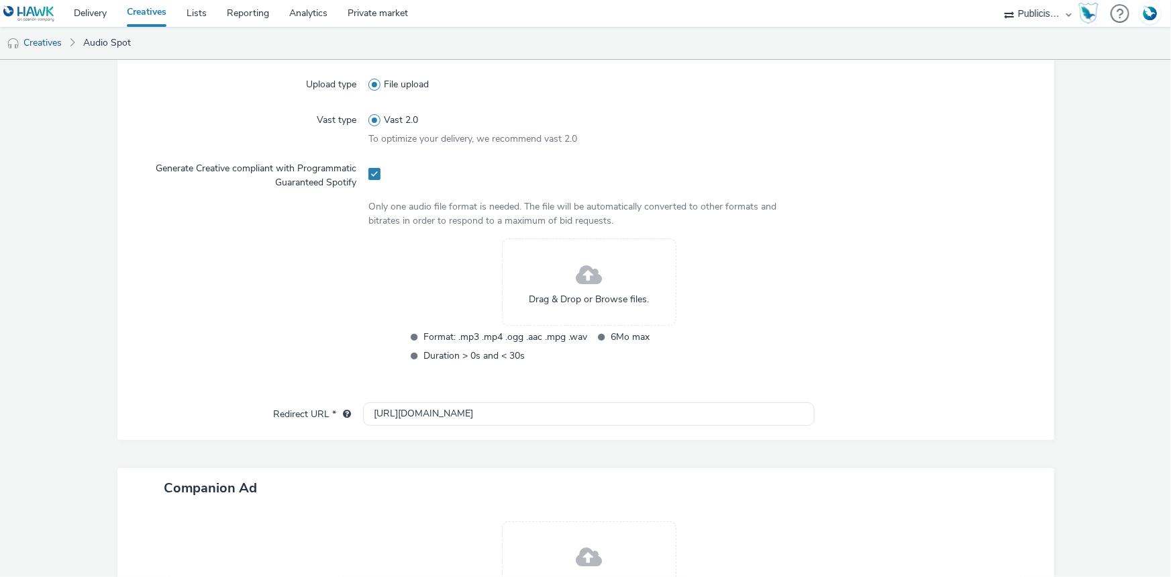
scroll to position [365, 0]
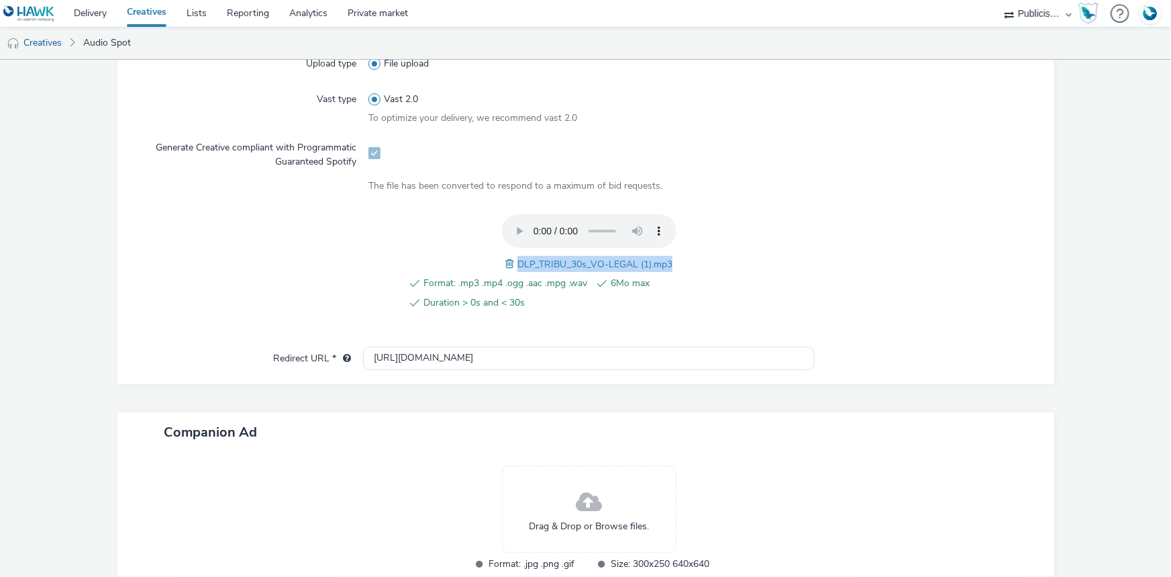
drag, startPoint x: 512, startPoint y: 261, endPoint x: 669, endPoint y: 255, distance: 157.9
click at [669, 255] on div "Format: .mp3 .mp4 .ogg .aac .mpg .wav 6Mo max Duration > 0s and < 30s DLP_TRIBU…" at bounding box center [589, 269] width 441 height 111
copy span "DLP_TRIBU_30s_VO-LEGAL (1).mp3"
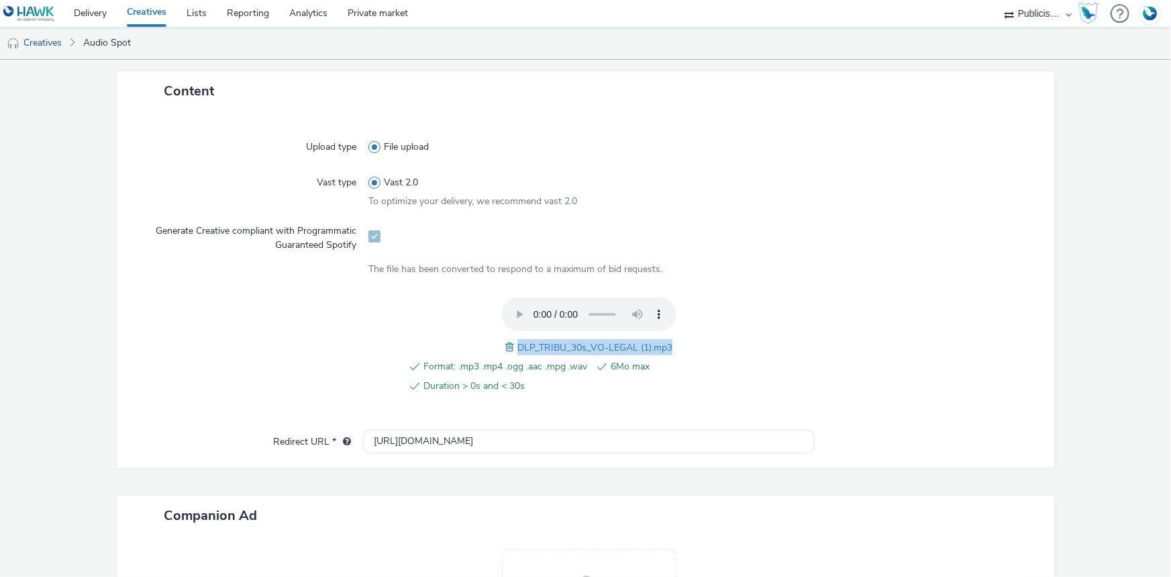
scroll to position [60, 0]
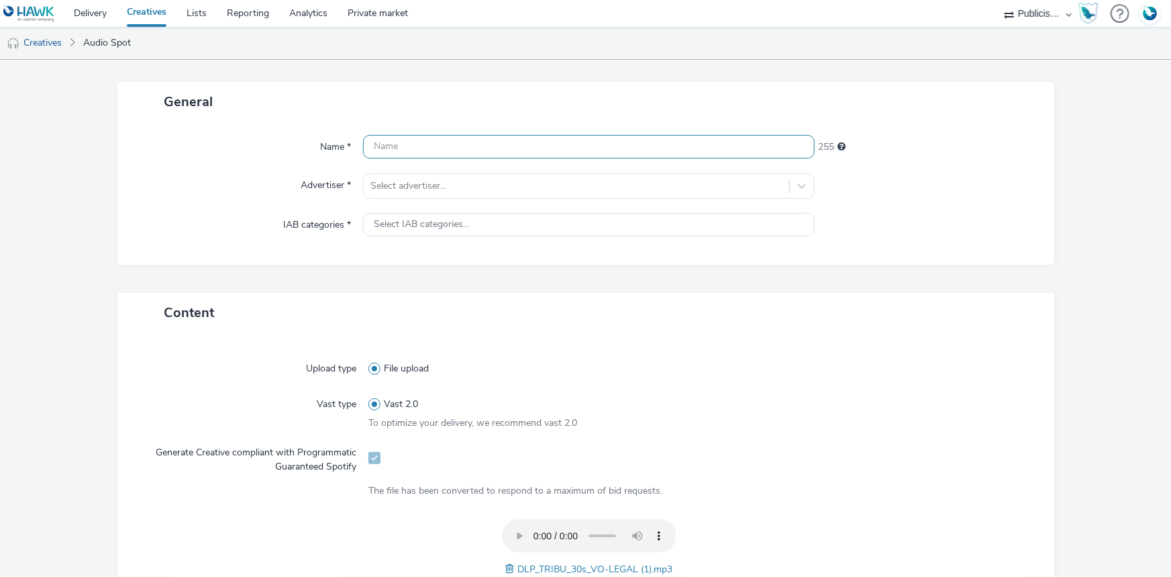
click at [405, 135] on input "text" at bounding box center [589, 146] width 452 height 23
paste input "DLP_TRIBU_30s_VO-LEGAL (1).mp3"
click at [505, 146] on input "DLP_TRIBU_30s_VO-LEGAL (1).mp3" at bounding box center [589, 146] width 452 height 23
click at [530, 146] on input "DLP_TRIBU_30s_VO-LEGAL.mp3" at bounding box center [589, 146] width 452 height 23
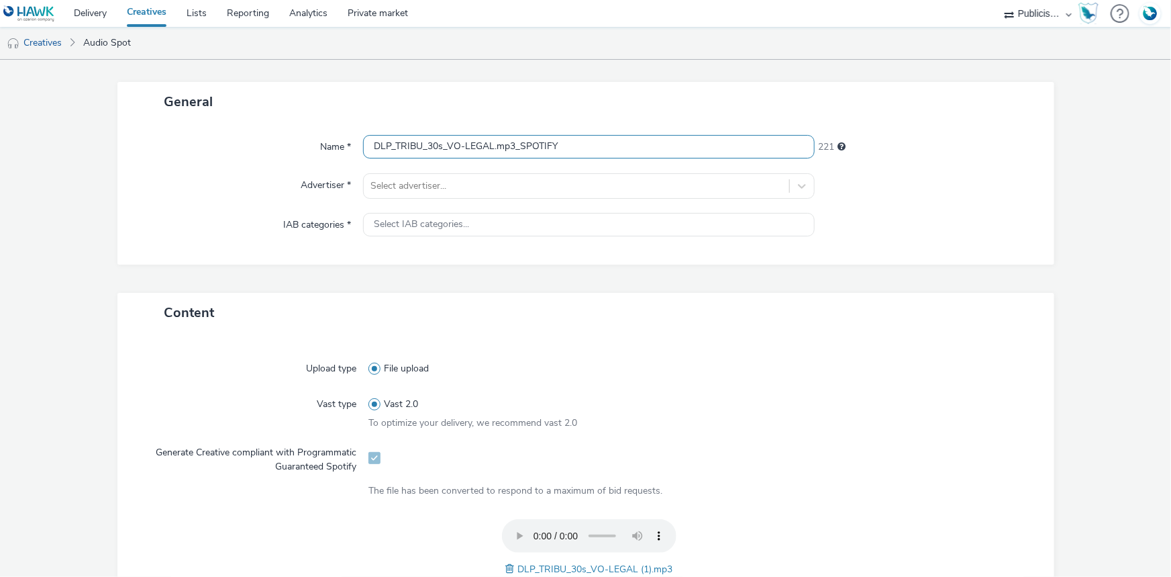
drag, startPoint x: 513, startPoint y: 149, endPoint x: 572, endPoint y: 153, distance: 59.2
click at [572, 153] on input "DLP_TRIBU_30s_VO-LEGAL.mp3_SPOTIFY" at bounding box center [589, 146] width 452 height 23
type input "DLP_TRIBU_30s_VO-LEGAL.mp3_SPOTIFY"
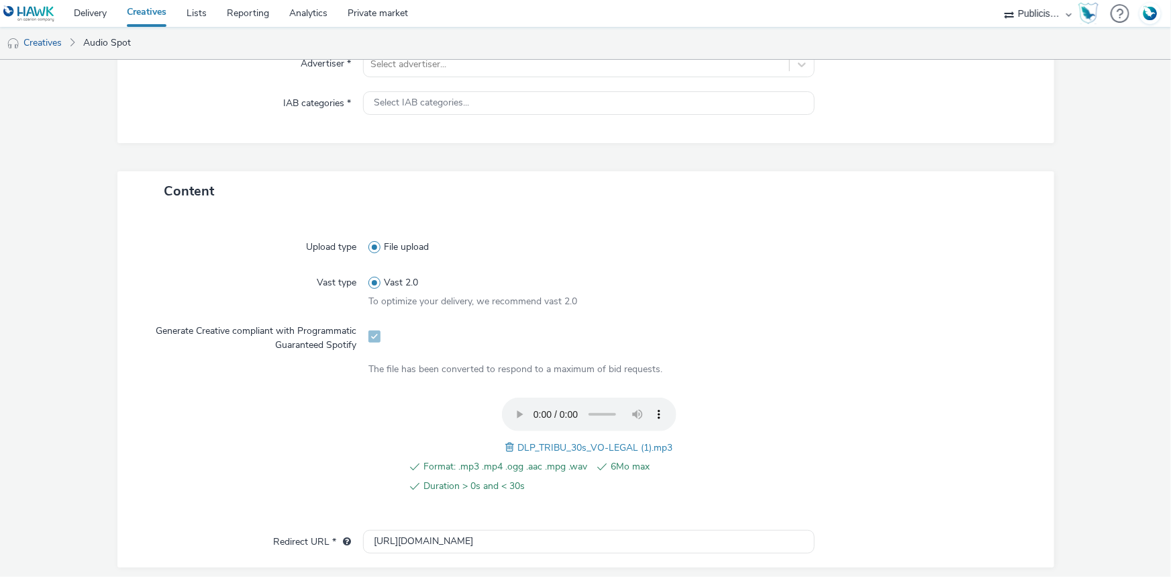
click at [398, 81] on div "Name * DLP_TRIBU_30s_VO-LEGAL.mp3_SPOTIFY 221 Advertiser * Select advertiser...…" at bounding box center [585, 71] width 937 height 143
click at [397, 69] on div at bounding box center [577, 64] width 412 height 16
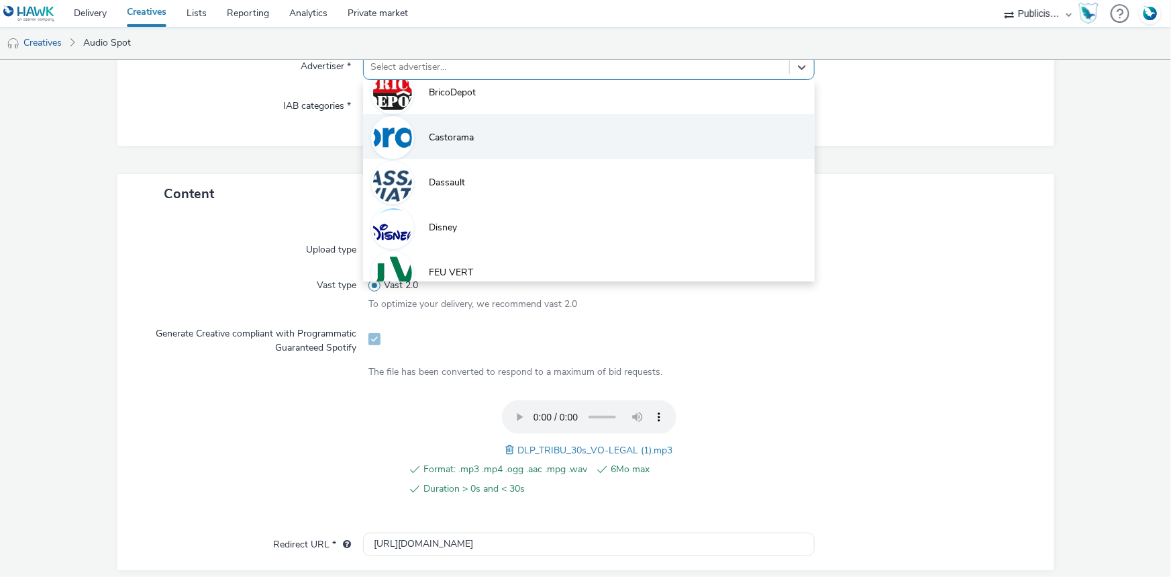
scroll to position [122, 0]
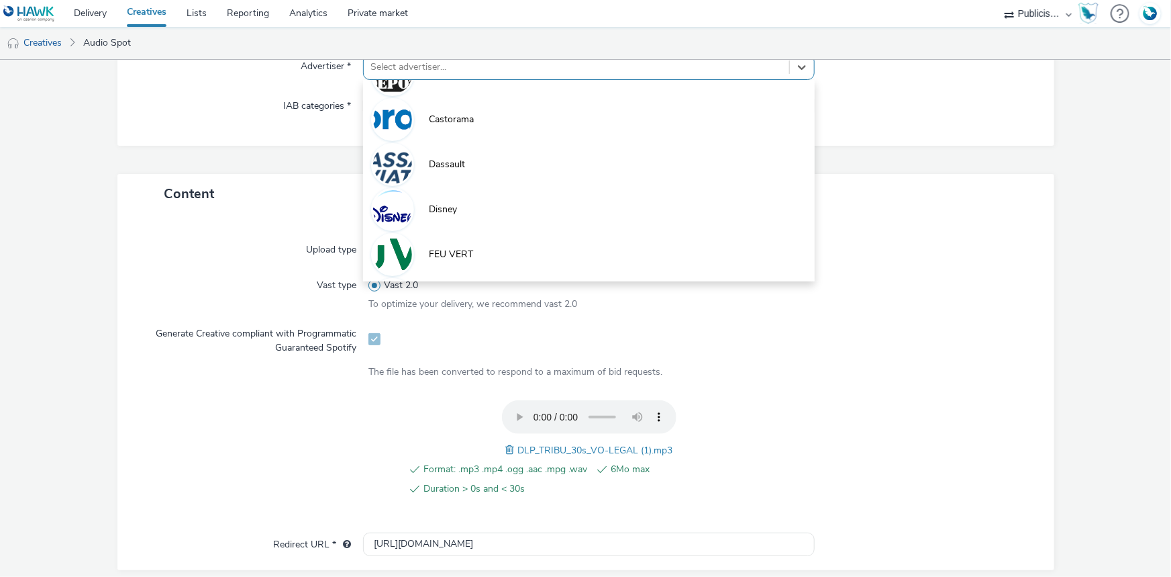
click at [436, 217] on li "Disney" at bounding box center [589, 208] width 452 height 45
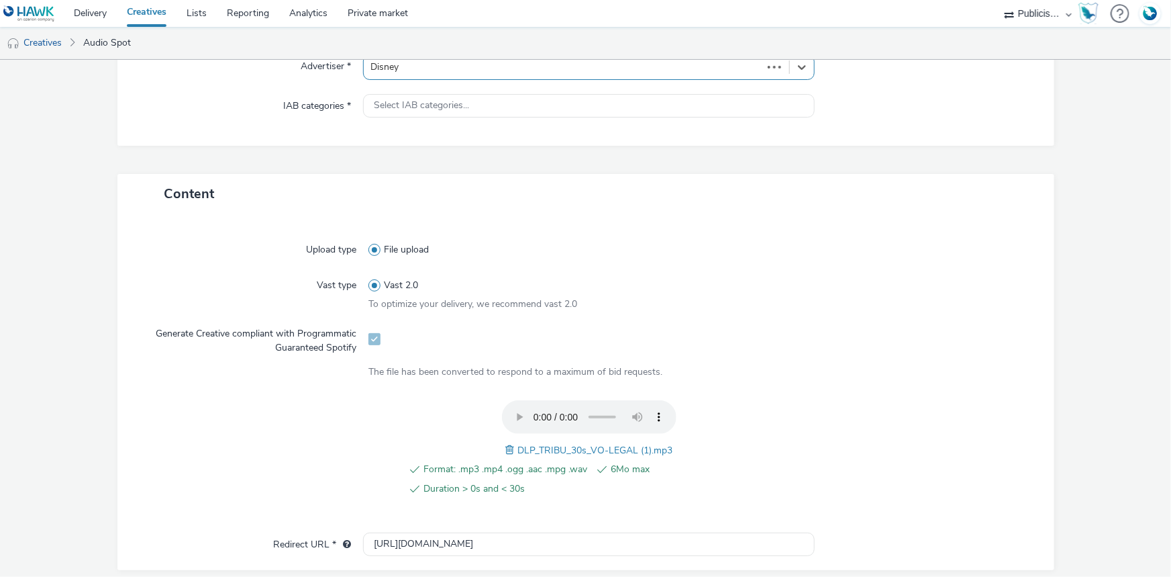
type input "[URL][DOMAIN_NAME]"
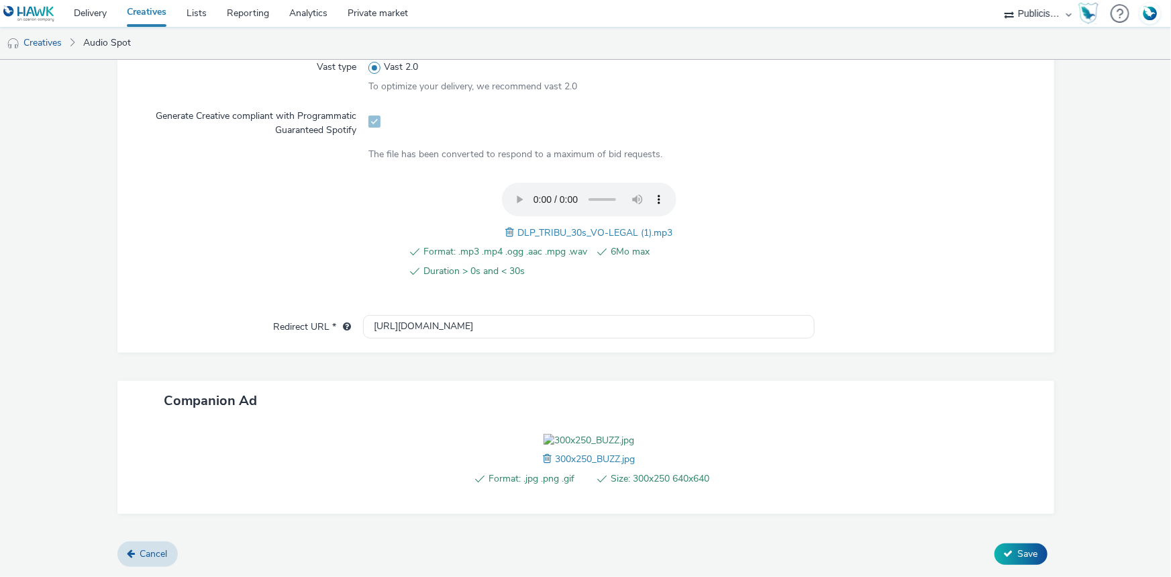
scroll to position [478, 0]
click at [423, 315] on input "[URL][DOMAIN_NAME]" at bounding box center [589, 326] width 452 height 23
paste input "[URL][DOMAIN_NAME]"
type input "[URL][DOMAIN_NAME]"
click at [1007, 550] on button "Save" at bounding box center [1021, 553] width 53 height 21
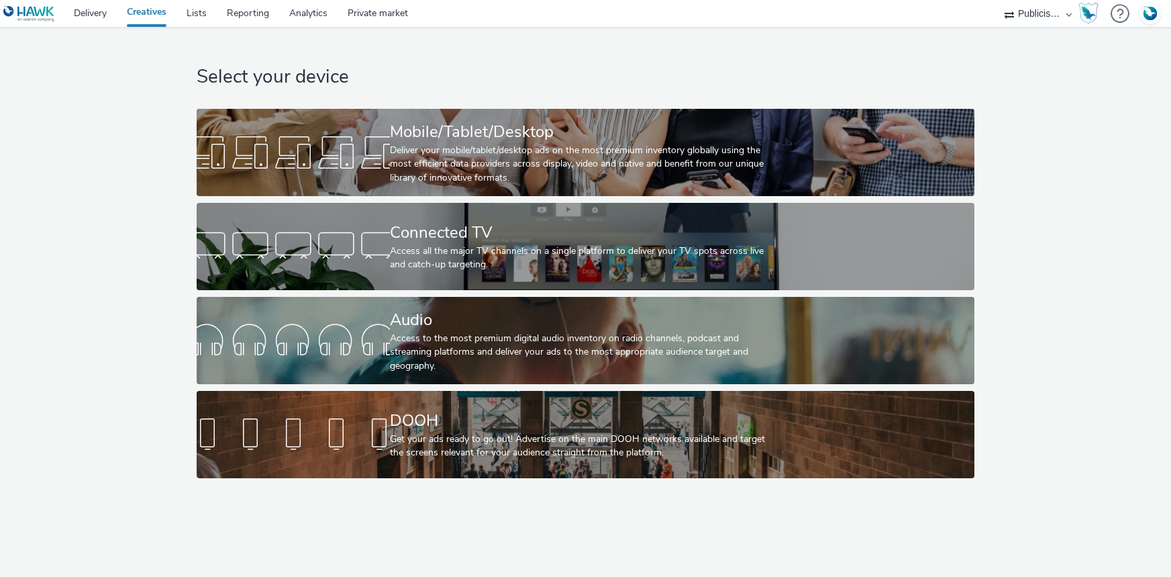
select select "08a58170-7f08-4922-abc8-b2d1eb407230"
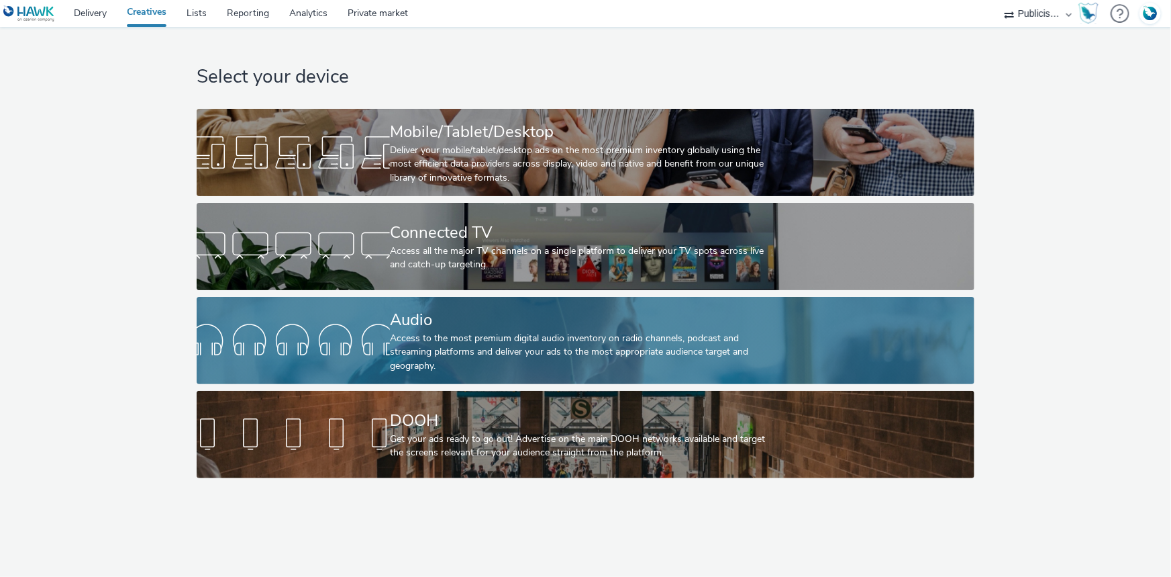
click at [534, 363] on div "Access to the most premium digital audio inventory on radio channels, podcast a…" at bounding box center [583, 352] width 386 height 41
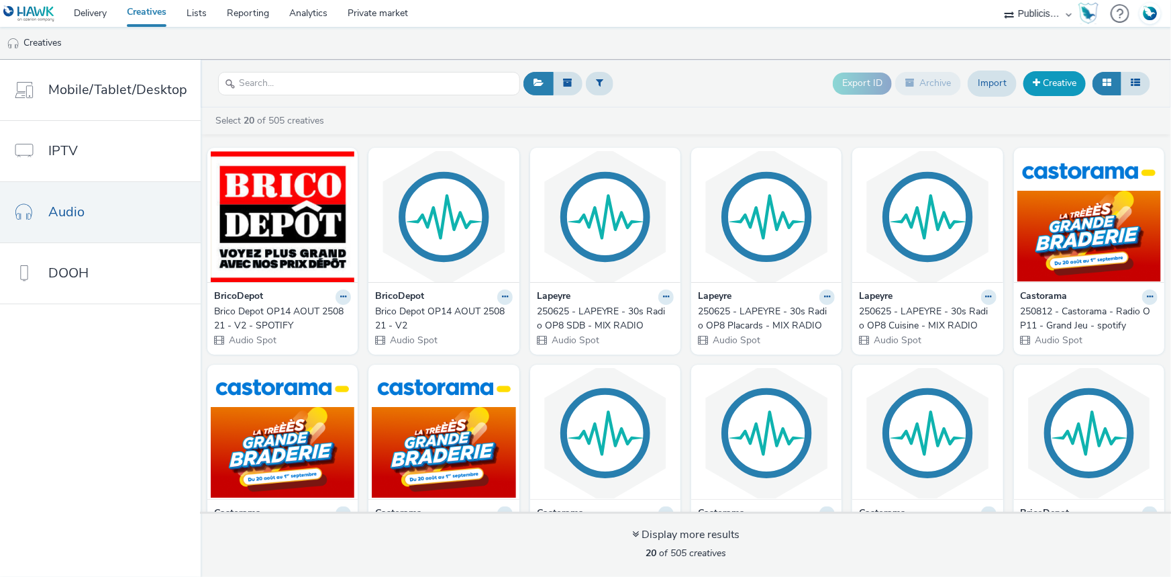
click at [1034, 81] on span at bounding box center [1036, 82] width 7 height 9
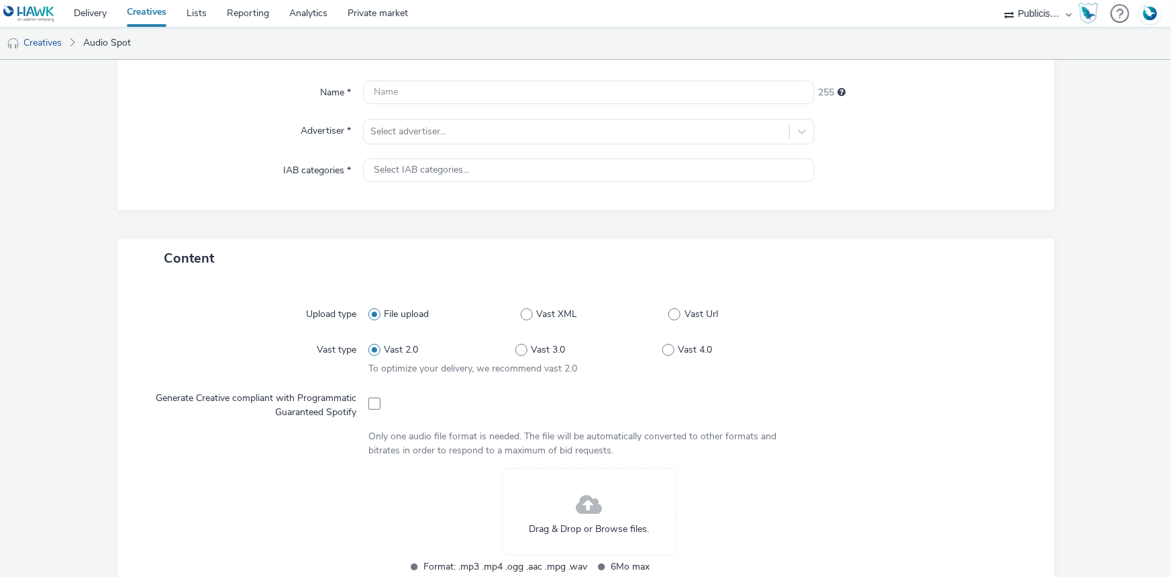
scroll to position [244, 0]
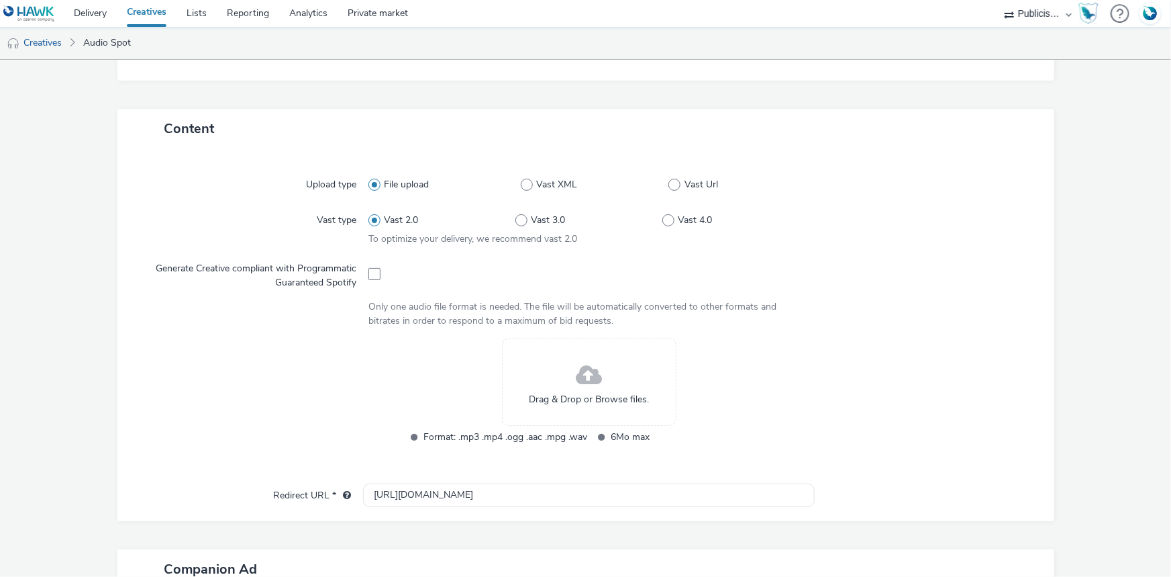
click at [378, 267] on div at bounding box center [589, 272] width 441 height 33
click at [375, 271] on span at bounding box center [375, 274] width 12 height 12
checkbox input "true"
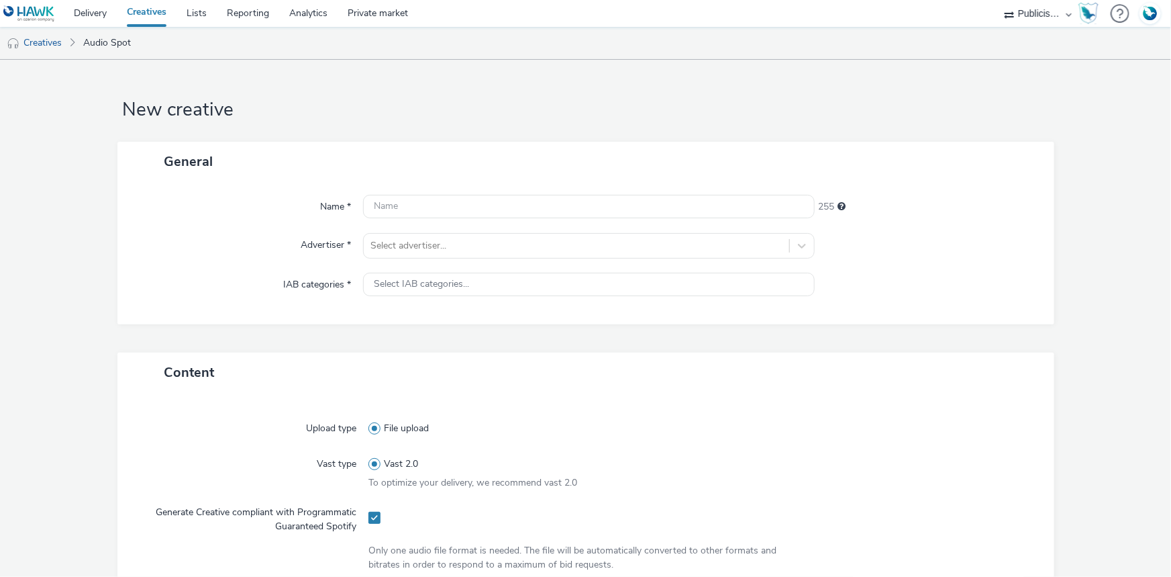
scroll to position [0, 0]
click at [421, 215] on input "text" at bounding box center [589, 206] width 452 height 23
paste input "_SPOTIFY"
click at [371, 209] on input "_SPOTIFY" at bounding box center [589, 206] width 452 height 23
paste input "DLP_TRIBU_20s_VO-LEGAL.mp3"
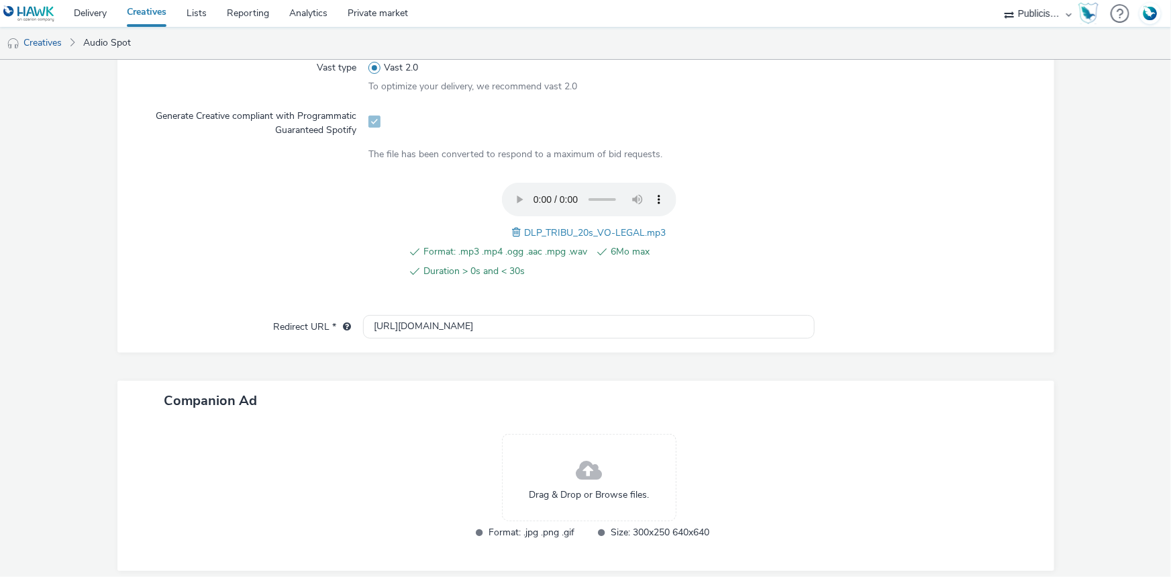
scroll to position [451, 0]
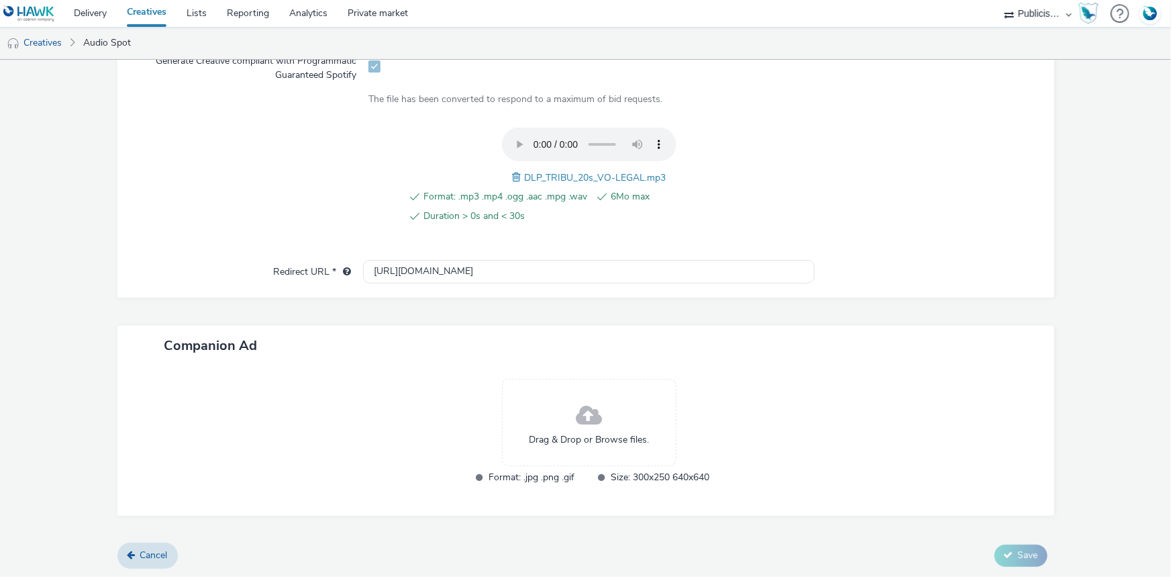
type input "DLP_TRIBU_20s_VO-LEGAL.mp3_SPOTIFY"
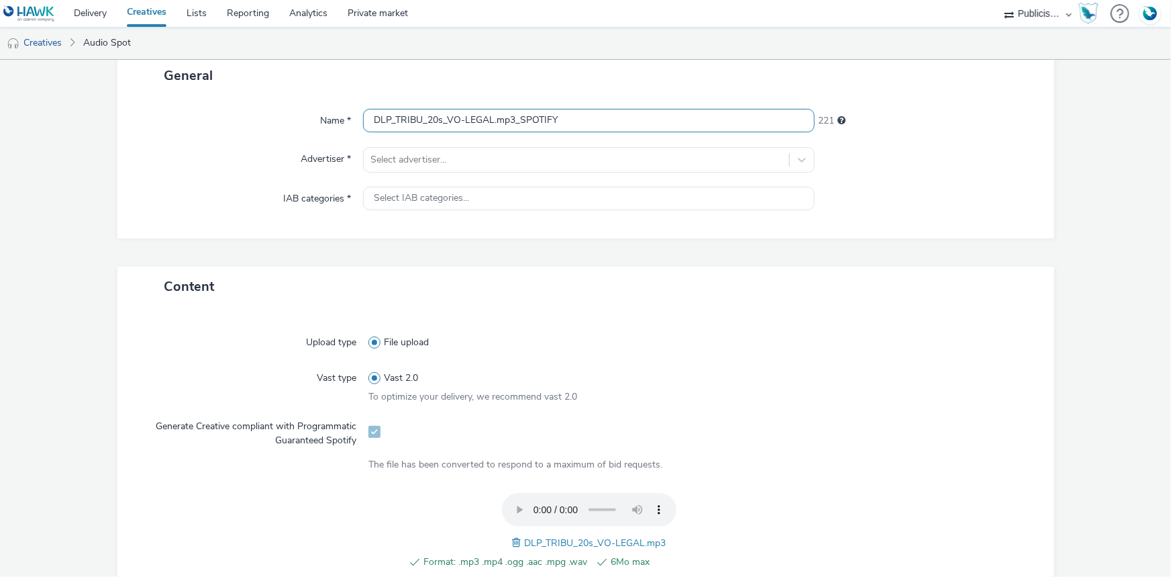
scroll to position [85, 0]
click at [408, 163] on div at bounding box center [577, 160] width 412 height 16
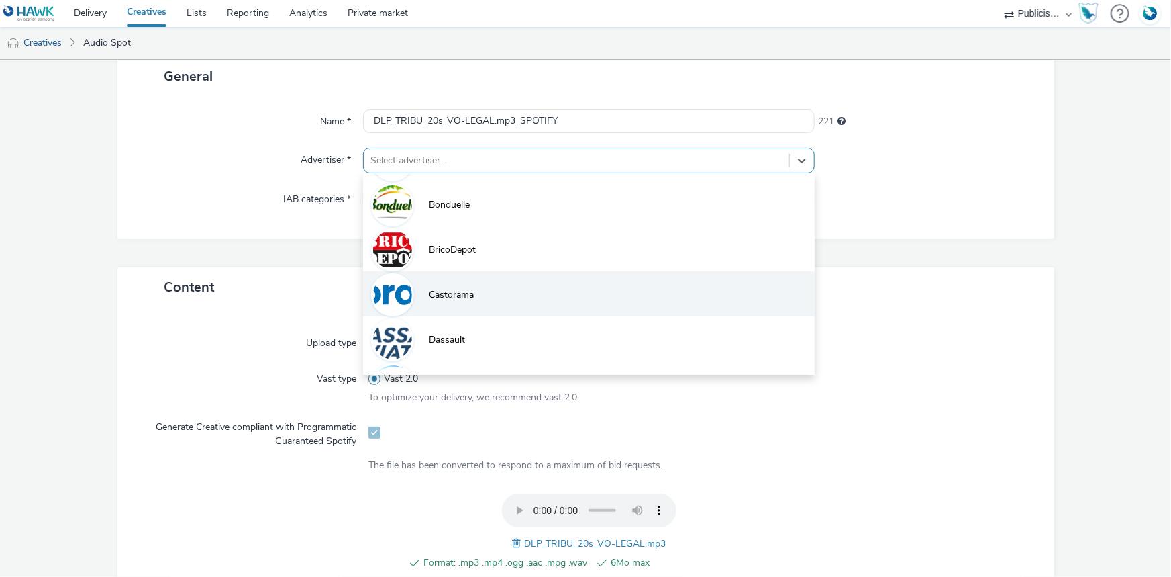
scroll to position [60, 0]
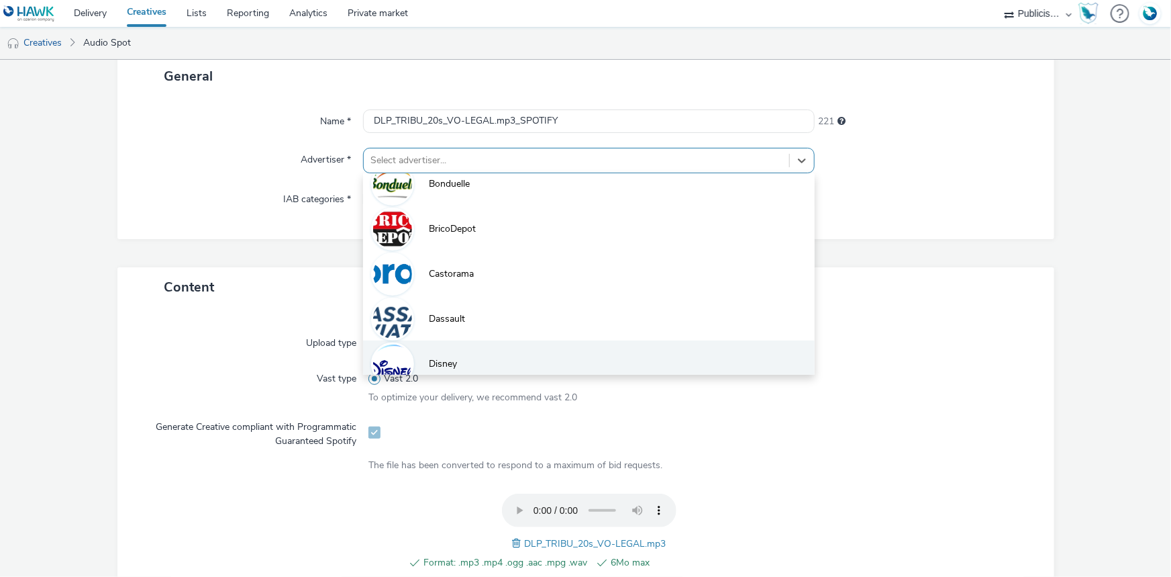
click at [423, 354] on li "Disney" at bounding box center [589, 362] width 452 height 45
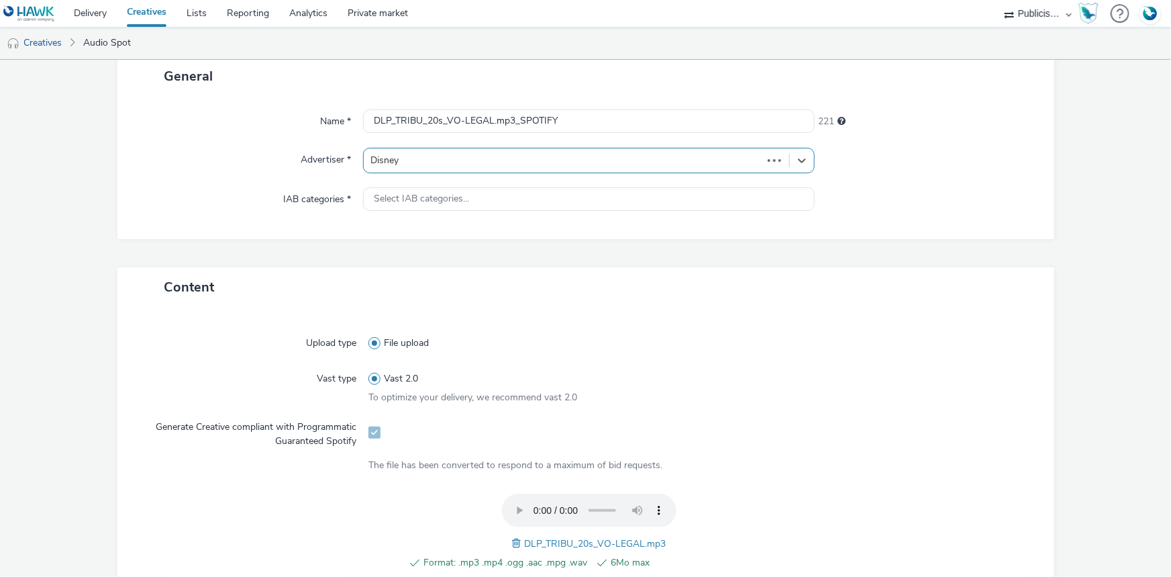
type input "[URL][DOMAIN_NAME]"
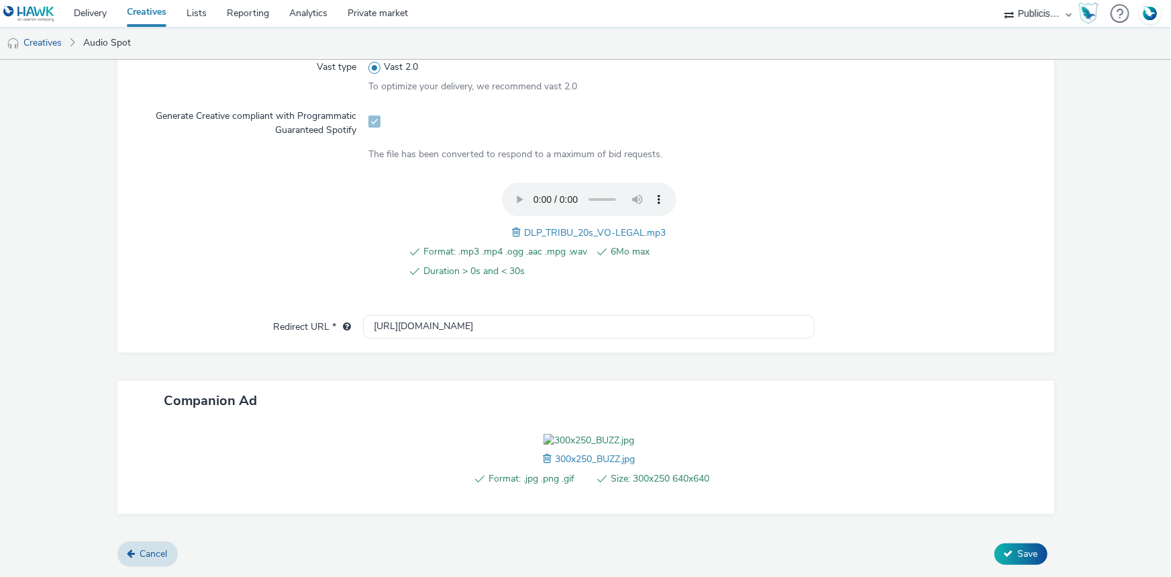
scroll to position [480, 0]
click at [407, 315] on input "[URL][DOMAIN_NAME]" at bounding box center [589, 326] width 452 height 23
paste input "[URL][DOMAIN_NAME]"
type input "[URL][DOMAIN_NAME]"
click at [1035, 9] on select "ABI Media Ad4Health Adevinta ADITIKS Adops Agence79 AllMatik AMnet FR Amplifi F…" at bounding box center [1038, 13] width 81 height 27
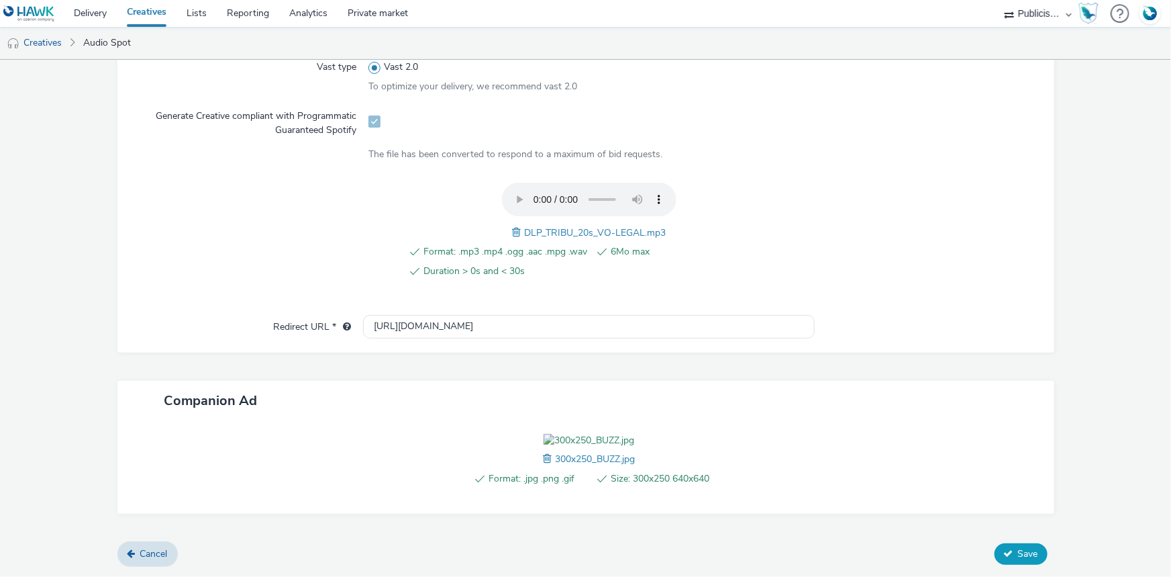
click at [1004, 550] on icon at bounding box center [1008, 552] width 9 height 9
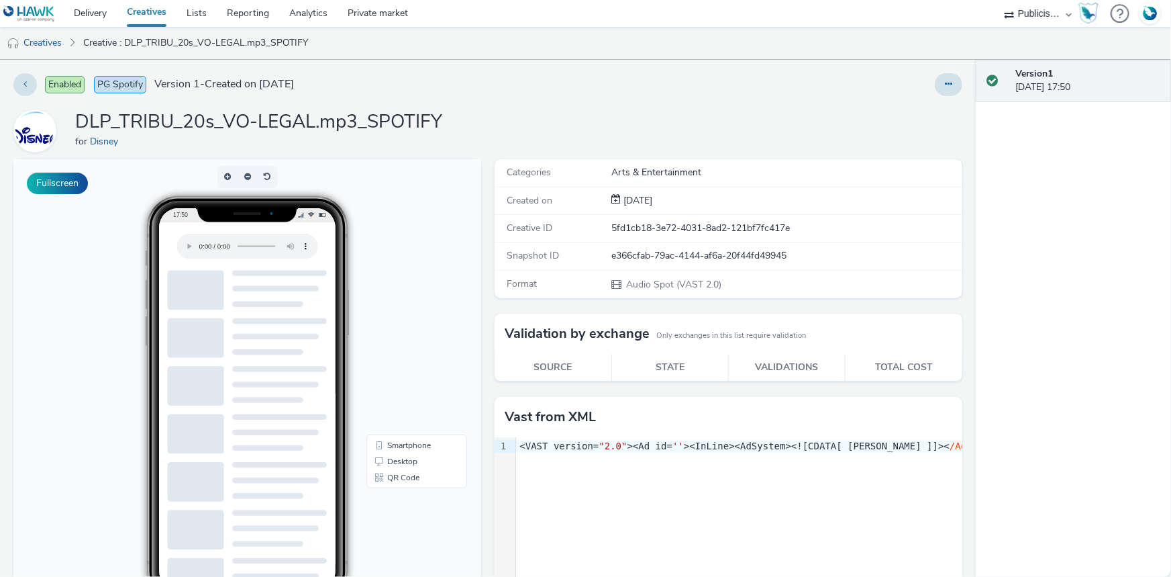
click at [1058, 15] on select "ABI Media Ad4Health Adevinta ADITIKS Adops Agence79 AllMatik AMnet FR Amplifi F…" at bounding box center [1038, 13] width 81 height 27
select select "d07aba32-d775-4fed-a722-f10c6504dd64"
select select "f97d6638-e0a1-4f7a-bf46-55015878e29e"
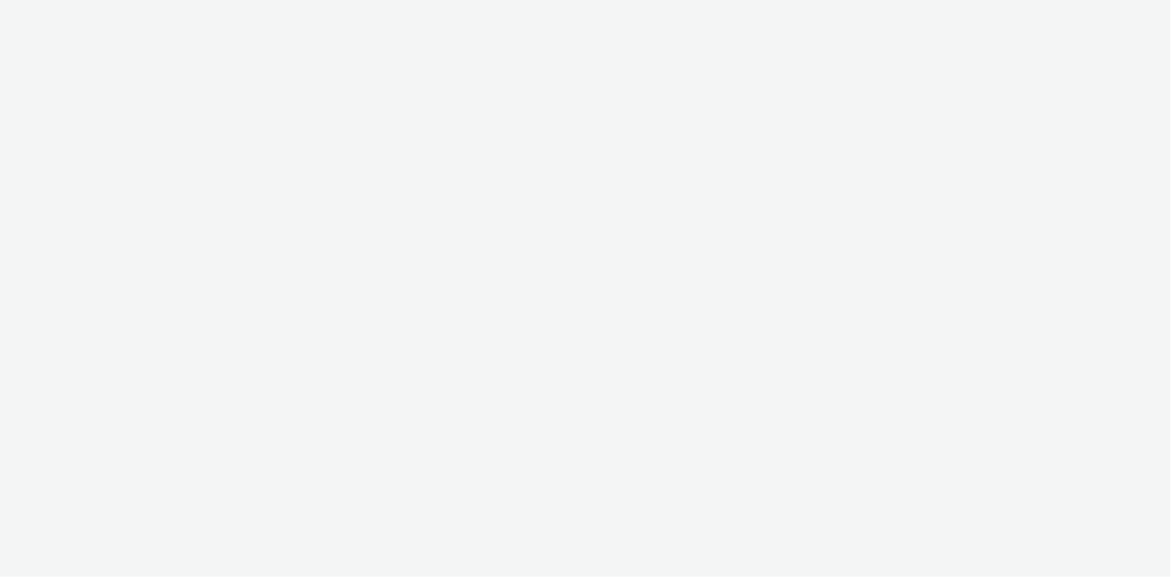
select select "d07aba32-d775-4fed-a722-f10c6504dd64"
select select "f97d6638-e0a1-4f7a-bf46-55015878e29e"
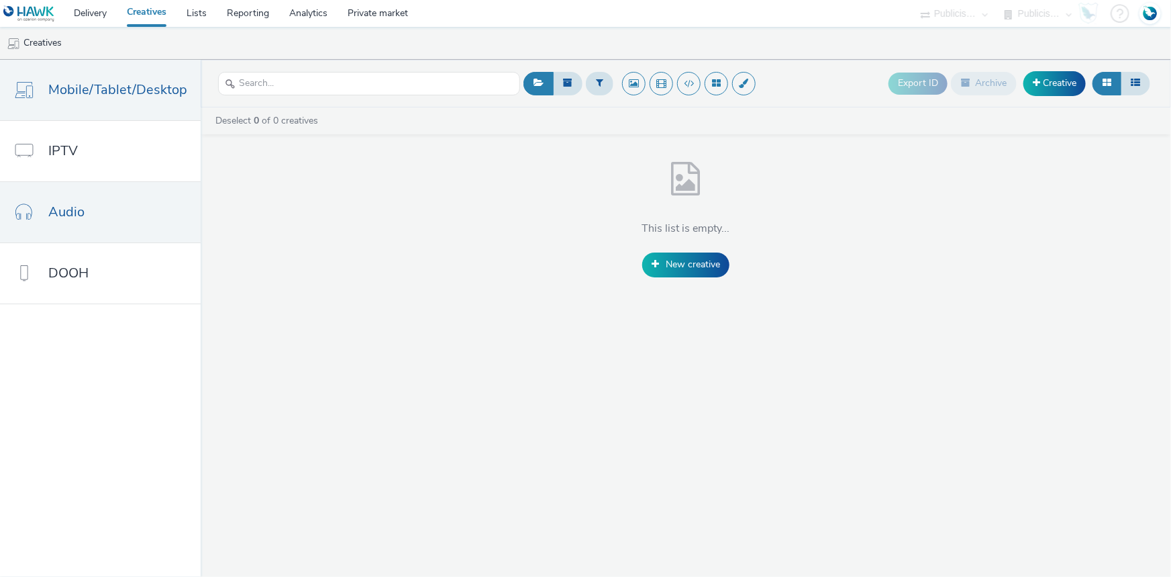
click at [99, 222] on link "Audio" at bounding box center [100, 212] width 201 height 60
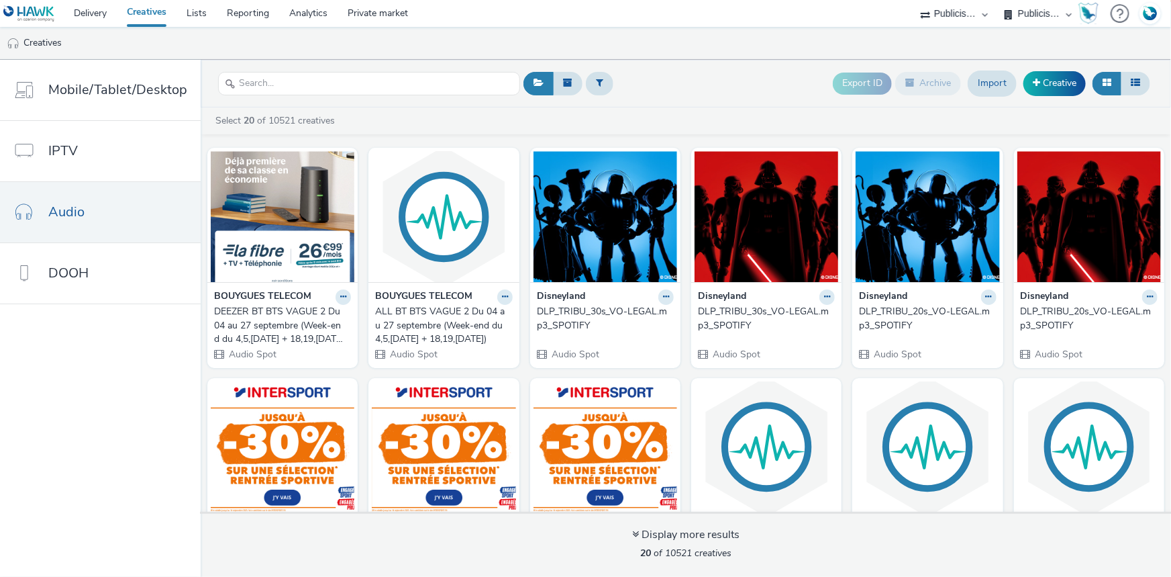
click at [72, 39] on ul "Creatives" at bounding box center [585, 43] width 1171 height 32
drag, startPoint x: 902, startPoint y: 7, endPoint x: 935, endPoint y: 7, distance: 32.9
click at [906, 7] on nav "Delivery Creatives Lists Reporting Analytics Private market ABI Media Ad4Health…" at bounding box center [585, 13] width 1171 height 27
click at [964, 7] on select "ABI Media Ad4Health Adevinta ADITIKS Adops Agence79 AllMatik AMnet FR Amplifi F…" at bounding box center [954, 13] width 81 height 27
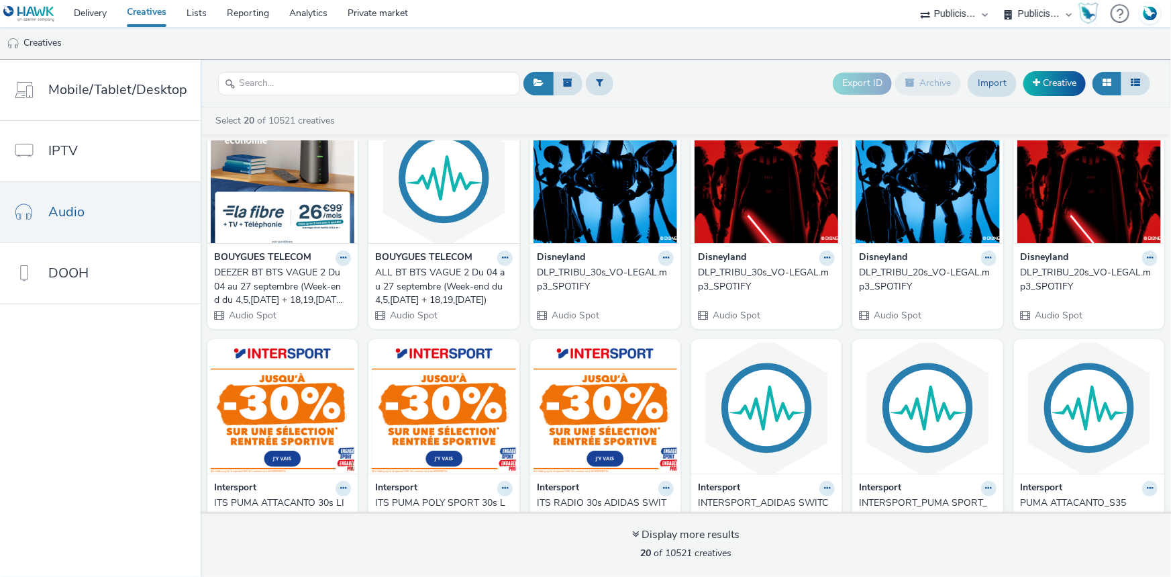
scroll to position [60, 0]
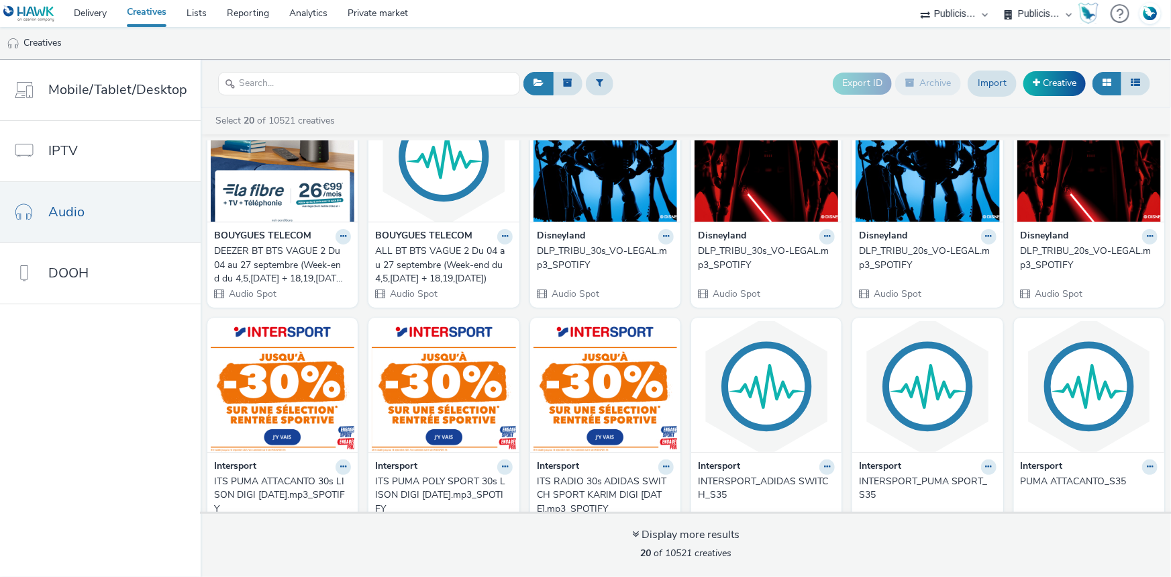
click at [942, 19] on select "ABI Media Ad4Health Adevinta ADITIKS Adops Agence79 AllMatik AMnet FR Amplifi F…" at bounding box center [954, 13] width 81 height 27
click at [914, 0] on select "ABI Media Ad4Health Adevinta ADITIKS Adops Agence79 AllMatik AMnet FR Amplifi F…" at bounding box center [954, 13] width 81 height 27
click at [981, 7] on select "ABI Media Ad4Health Adevinta ADITIKS Adops Agence79 AllMatik AMnet FR Amplifi F…" at bounding box center [954, 13] width 81 height 27
click at [977, 17] on select "ABI Media Ad4Health Adevinta ADITIKS Adops Agence79 AllMatik AMnet FR Amplifi F…" at bounding box center [954, 13] width 81 height 27
click at [914, 0] on select "ABI Media Ad4Health Adevinta ADITIKS Adops Agence79 AllMatik AMnet FR Amplifi F…" at bounding box center [954, 13] width 81 height 27
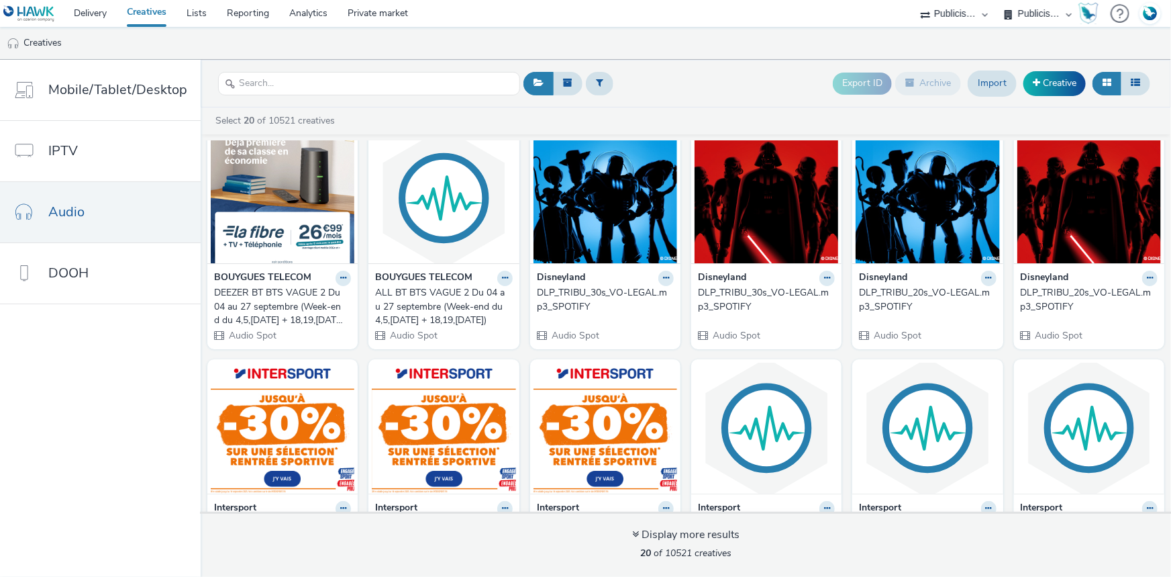
scroll to position [0, 0]
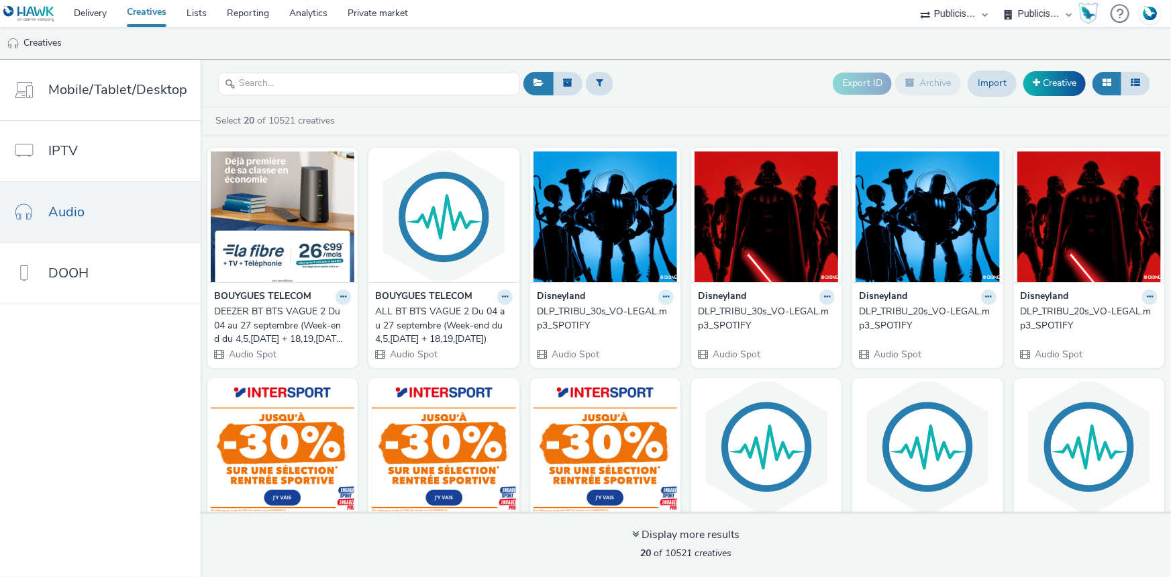
click at [346, 299] on icon at bounding box center [343, 297] width 6 height 8
click at [1037, 16] on select "FDJ Publicis Media Audio" at bounding box center [1038, 13] width 81 height 27
click at [961, 14] on select "ABI Media Ad4Health Adevinta ADITIKS Adops Agence79 AllMatik AMnet FR Amplifi F…" at bounding box center [954, 13] width 81 height 27
select select "08a58170-7f08-4922-abc8-b2d1eb407230"
click at [995, 0] on select "ABI Media Ad4Health Adevinta ADITIKS Adops Agence79 AllMatik AMnet FR Amplifi F…" at bounding box center [954, 13] width 81 height 27
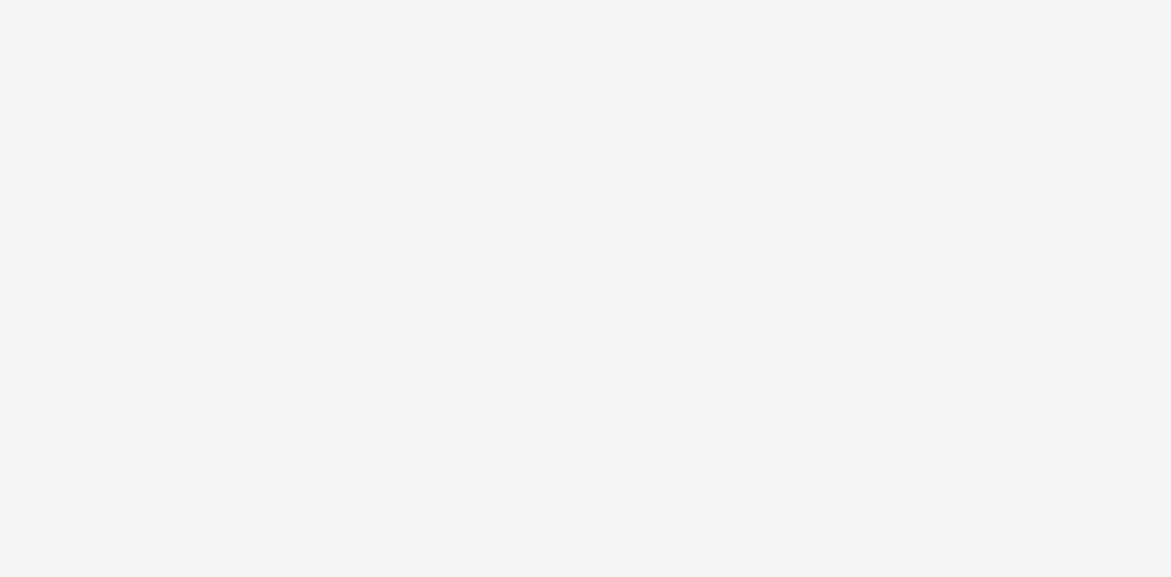
select select "d07aba32-d775-4fed-a722-f10c6504dd64"
select select "f97d6638-e0a1-4f7a-bf46-55015878e29e"
select select "d07aba32-d775-4fed-a722-f10c6504dd64"
select select "f97d6638-e0a1-4f7a-bf46-55015878e29e"
select select "d07aba32-d775-4fed-a722-f10c6504dd64"
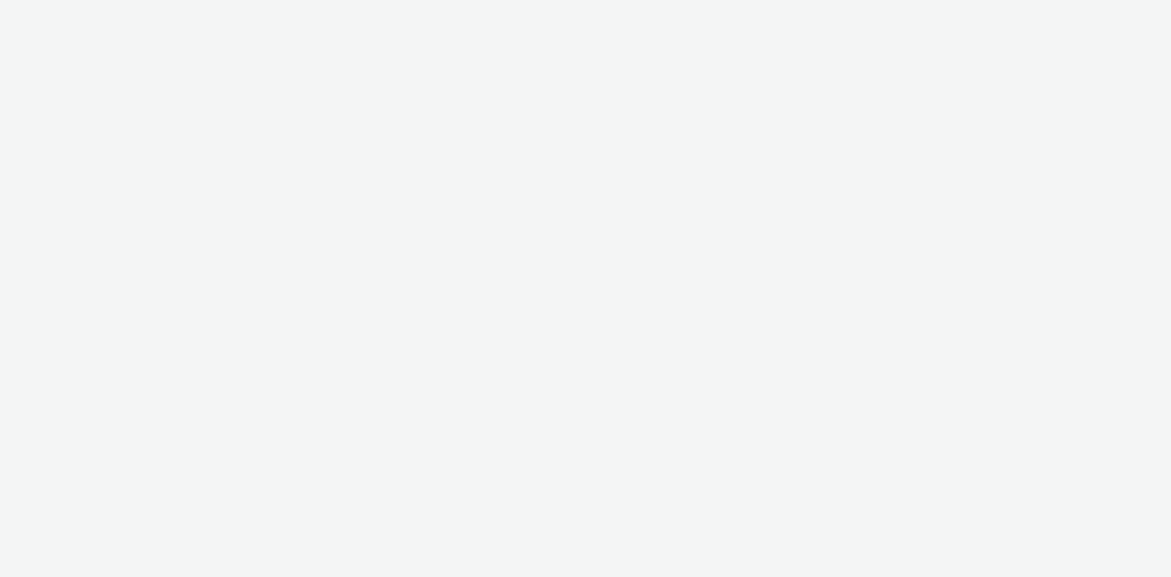
select select "f97d6638-e0a1-4f7a-bf46-55015878e29e"
select select "08a58170-7f08-4922-abc8-b2d1eb407230"
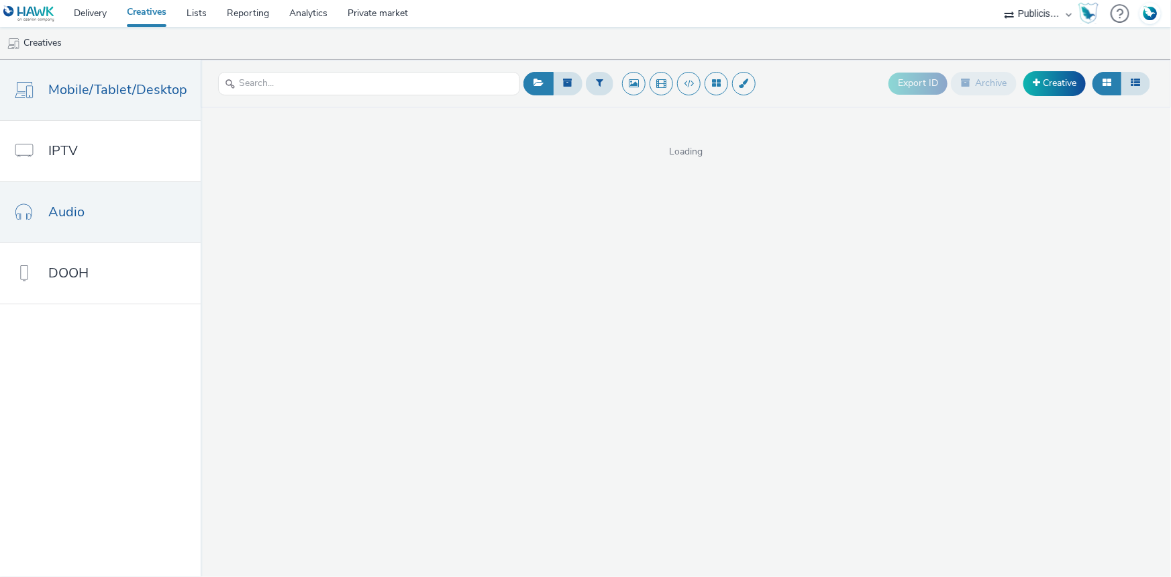
click at [98, 191] on link "Audio" at bounding box center [100, 212] width 201 height 60
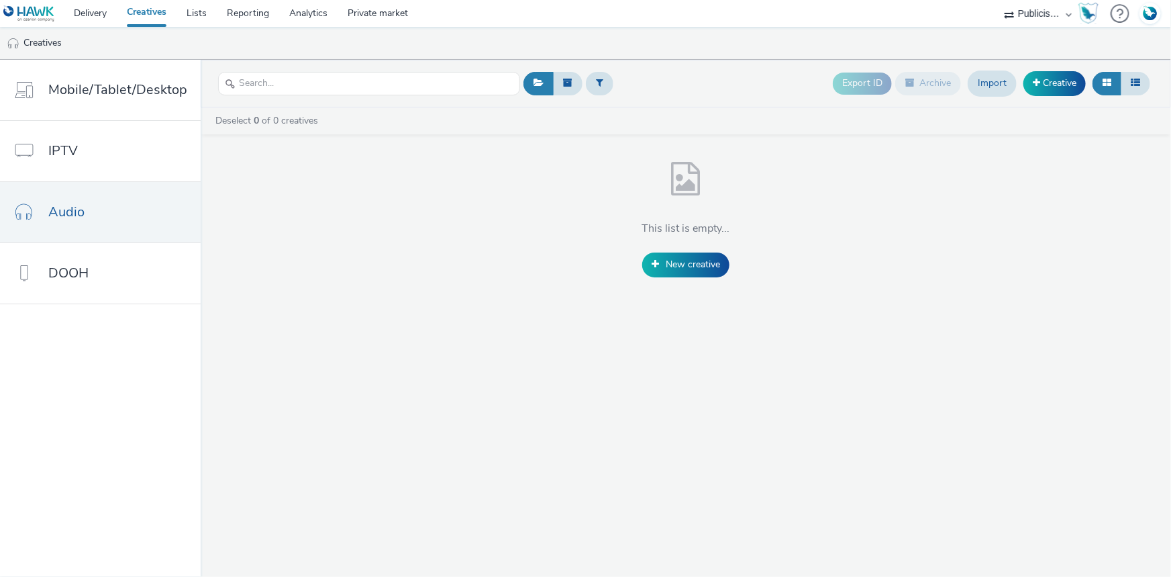
click at [1016, 10] on select "ABI Media Ad4Health Adevinta ADITIKS Adops Agence79 AllMatik AMnet FR Amplifi F…" at bounding box center [1038, 13] width 81 height 27
click at [998, 0] on select "ABI Media Ad4Health Adevinta ADITIKS Adops Agence79 AllMatik AMnet FR Amplifi F…" at bounding box center [1038, 13] width 81 height 27
click at [695, 262] on span "New creative" at bounding box center [693, 264] width 54 height 13
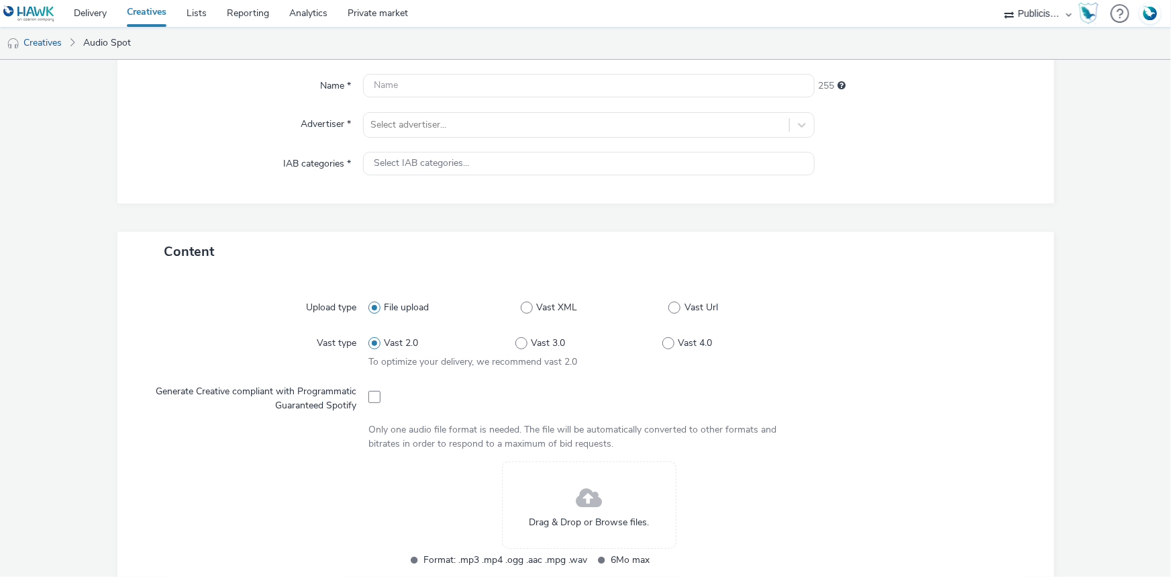
scroll to position [122, 0]
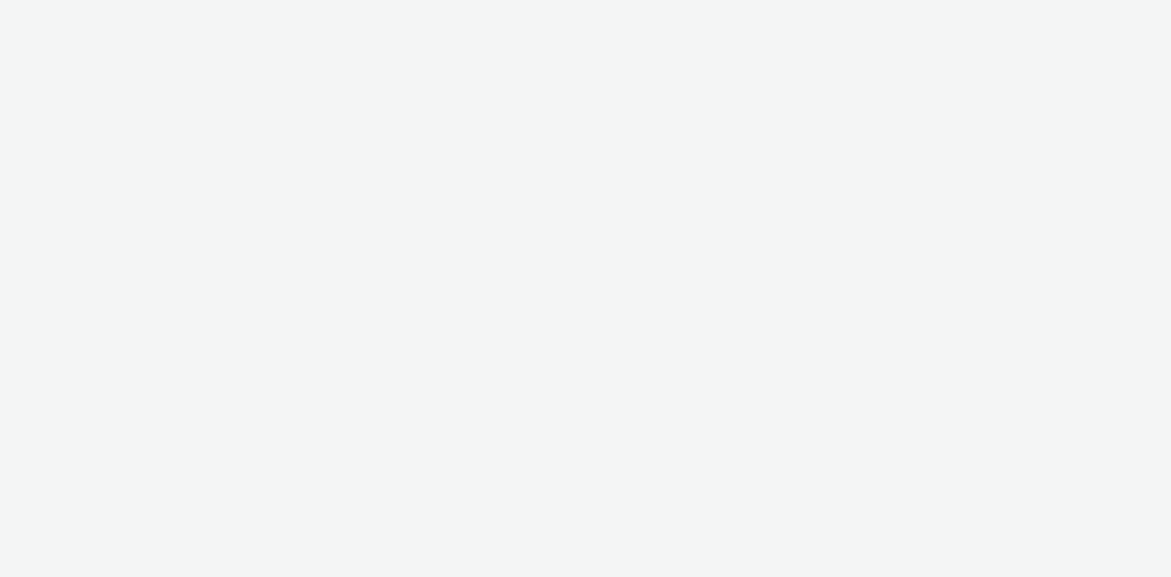
select select "08a58170-7f08-4922-abc8-b2d1eb407230"
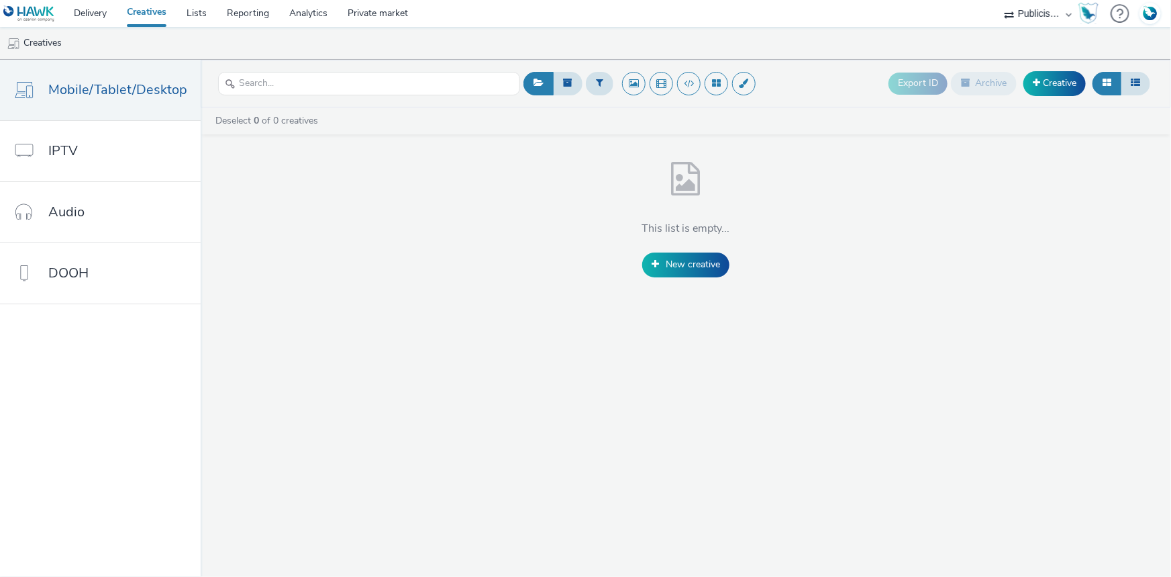
click at [1063, 16] on select "ABI Media Ad4Health Adevinta ADITIKS Adops Agence79 AllMatik AMnet FR Amplifi F…" at bounding box center [1038, 13] width 81 height 27
click at [998, 0] on select "ABI Media Ad4Health Adevinta ADITIKS Adops Agence79 AllMatik AMnet FR Amplifi F…" at bounding box center [1038, 13] width 81 height 27
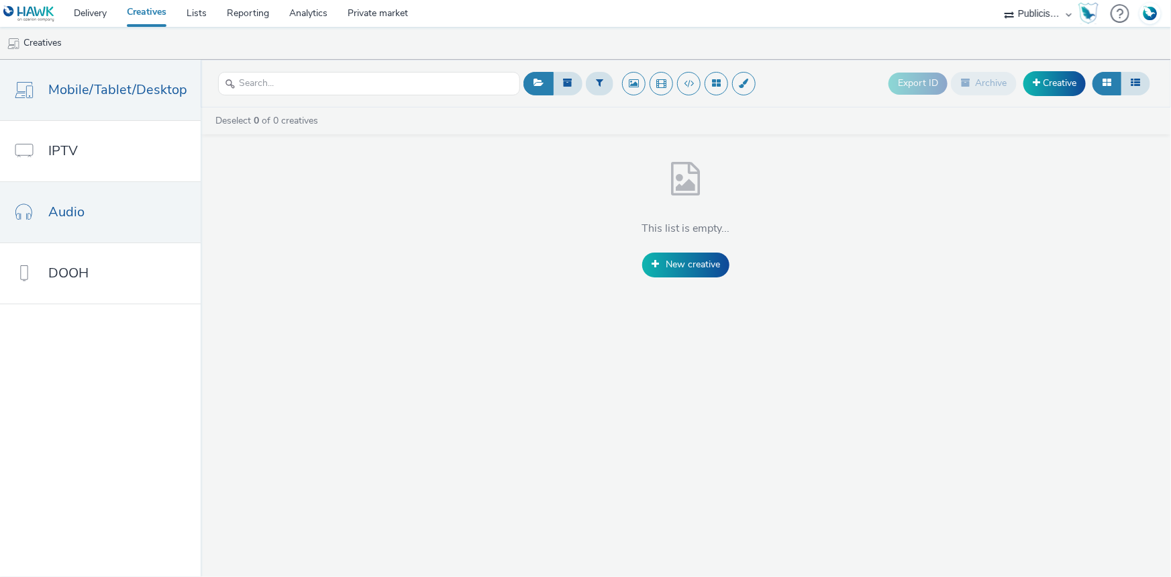
click at [75, 222] on link "Audio" at bounding box center [100, 212] width 201 height 60
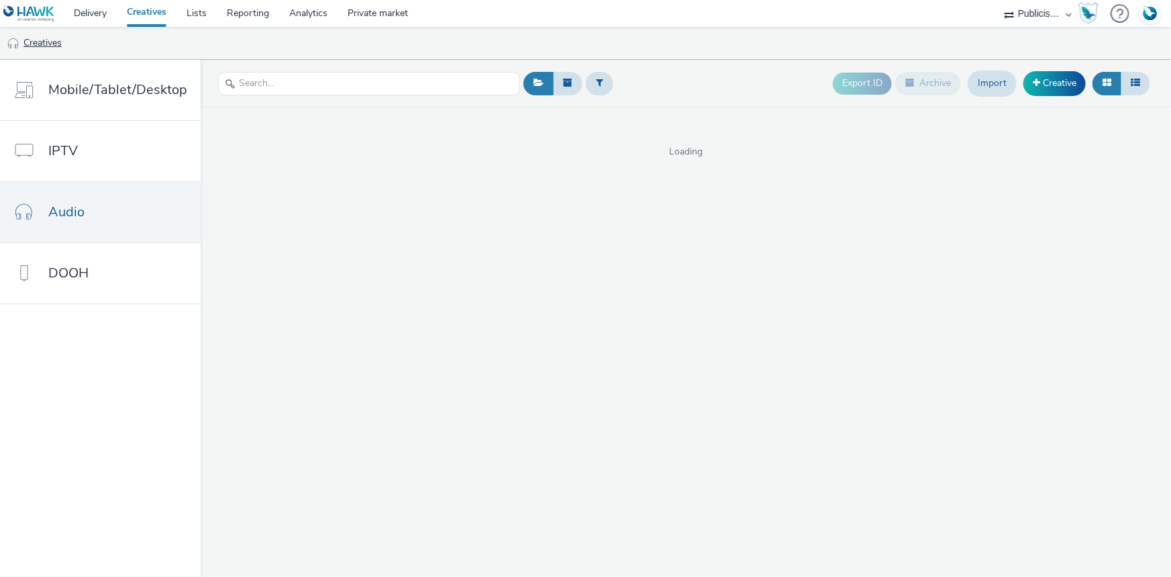
click at [34, 40] on link "Creatives" at bounding box center [34, 43] width 68 height 32
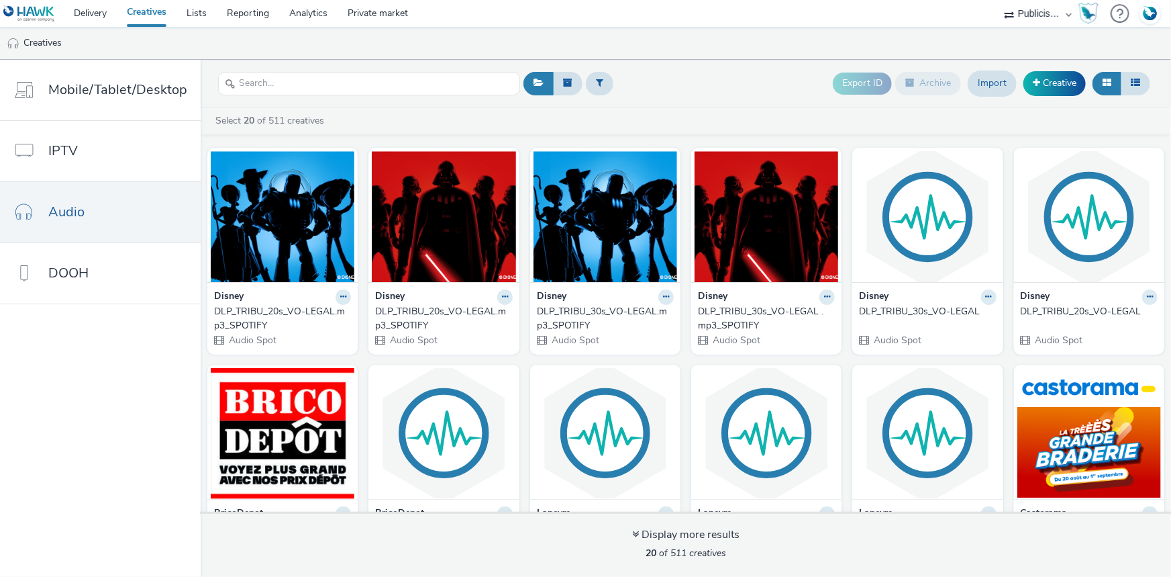
click at [1065, 19] on select "ABI Media Ad4Health Adevinta ADITIKS Adops Agence79 AllMatik AMnet FR Amplifi F…" at bounding box center [1038, 13] width 81 height 27
click at [777, 30] on ul "Creatives" at bounding box center [585, 43] width 1171 height 32
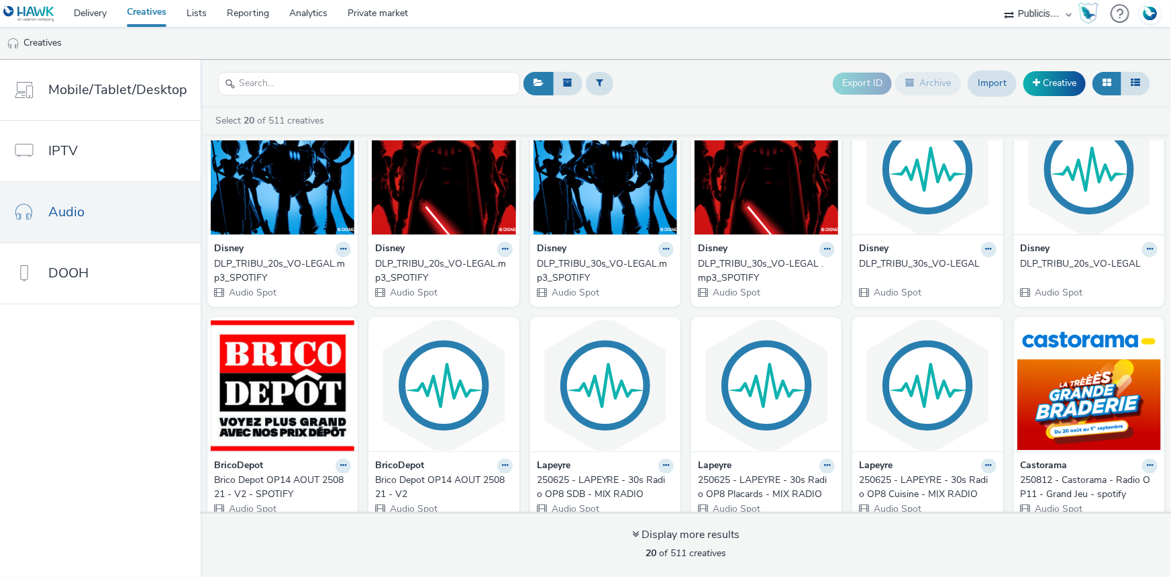
scroll to position [183, 0]
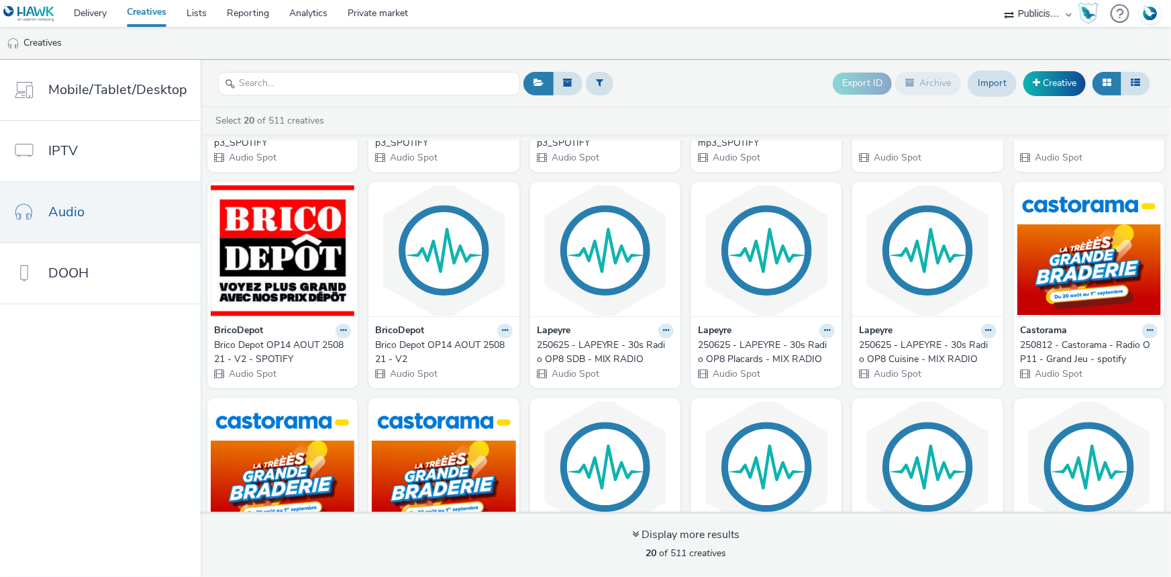
click at [1041, 12] on select "ABI Media Ad4Health Adevinta ADITIKS Adops Agence79 AllMatik AMnet FR Amplifi F…" at bounding box center [1038, 13] width 81 height 27
click at [998, 0] on select "ABI Media Ad4Health Adevinta ADITIKS Adops Agence79 AllMatik AMnet FR Amplifi F…" at bounding box center [1038, 13] width 81 height 27
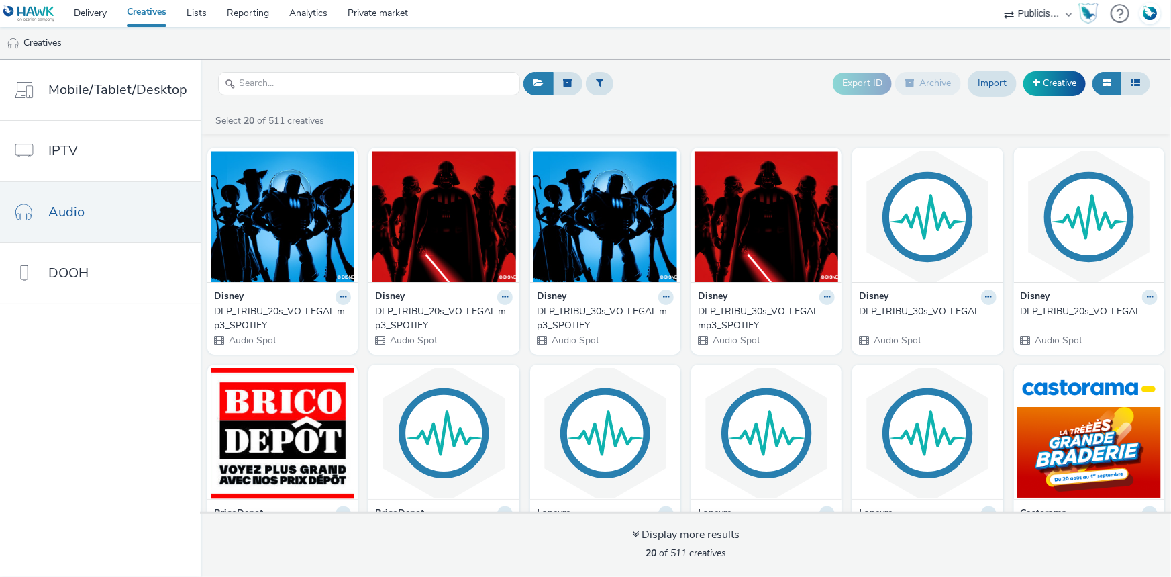
click at [1037, 13] on select "ABI Media Ad4Health Adevinta ADITIKS Adops Agence79 AllMatik AMnet FR Amplifi F…" at bounding box center [1038, 13] width 81 height 27
click at [998, 0] on select "ABI Media Ad4Health Adevinta ADITIKS Adops Agence79 AllMatik AMnet FR Amplifi F…" at bounding box center [1038, 13] width 81 height 27
click at [42, 48] on link "Creatives" at bounding box center [34, 43] width 68 height 32
click at [340, 299] on icon at bounding box center [343, 297] width 6 height 8
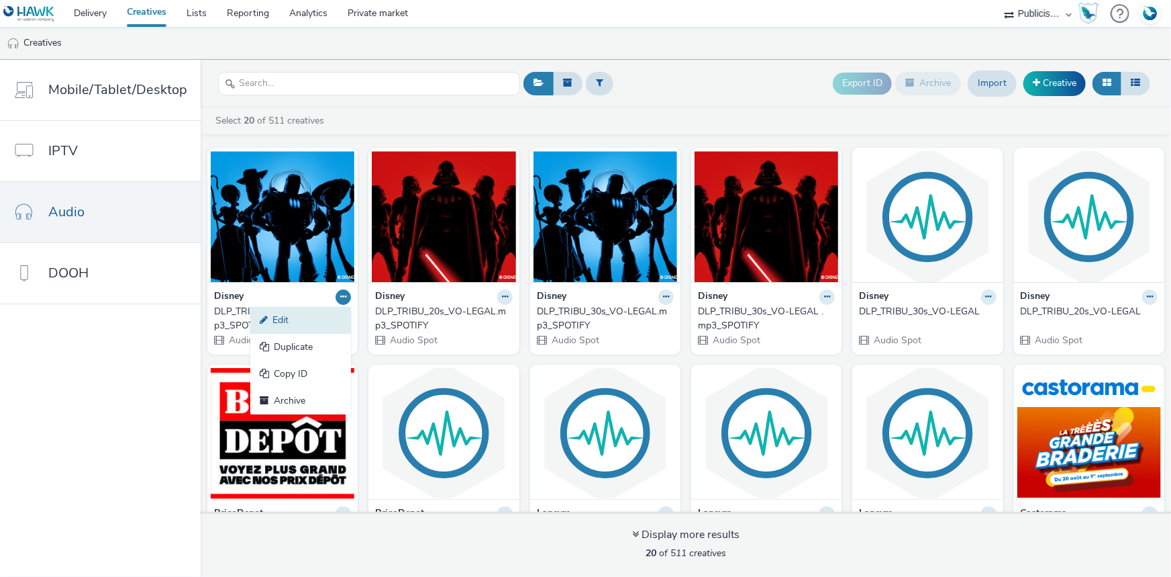
click at [287, 319] on link "Edit" at bounding box center [300, 320] width 101 height 27
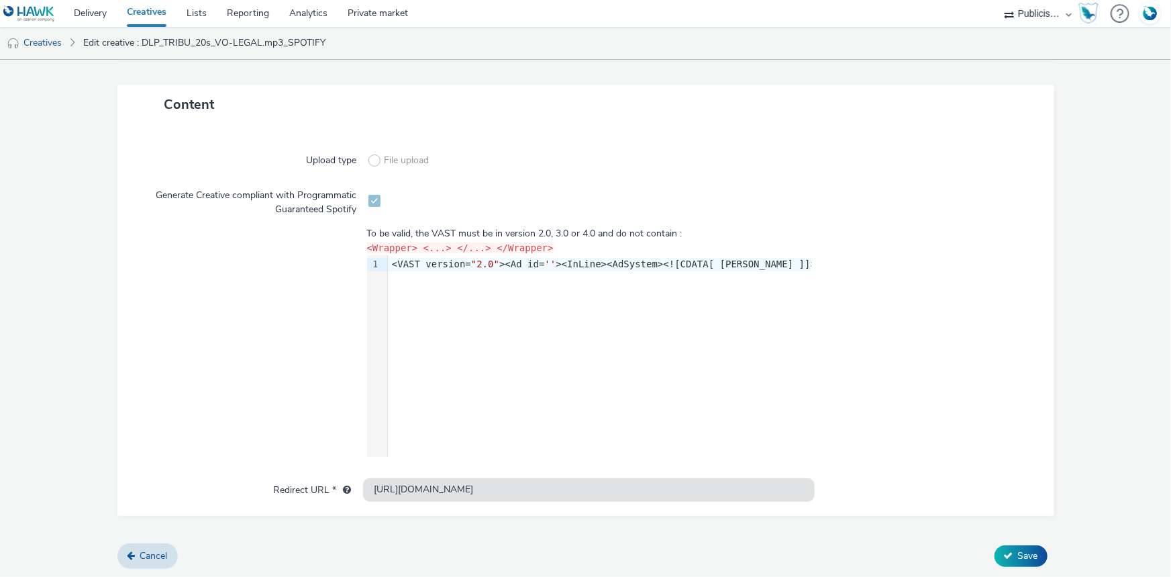
scroll to position [277, 0]
click at [155, 550] on span "Cancel" at bounding box center [154, 555] width 28 height 13
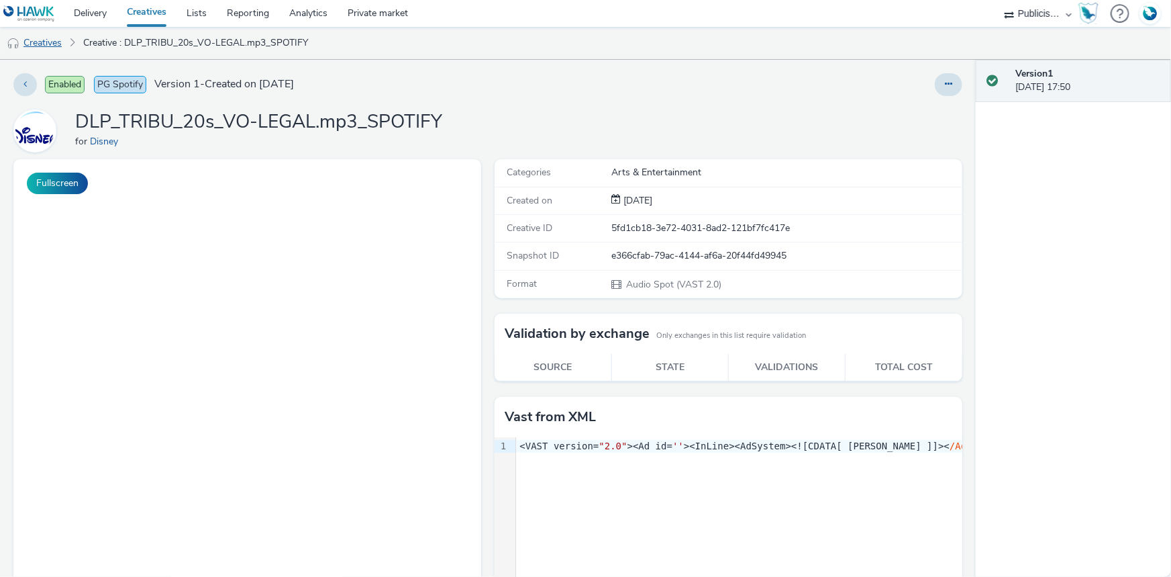
click at [54, 44] on link "Creatives" at bounding box center [34, 43] width 68 height 32
